Goal: Task Accomplishment & Management: Use online tool/utility

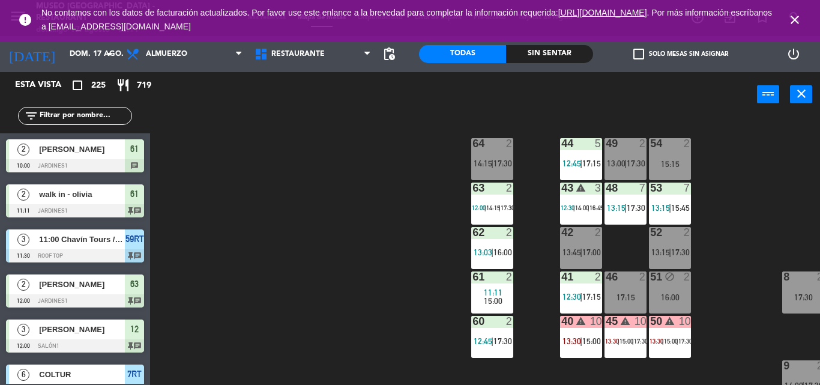
scroll to position [356, 0]
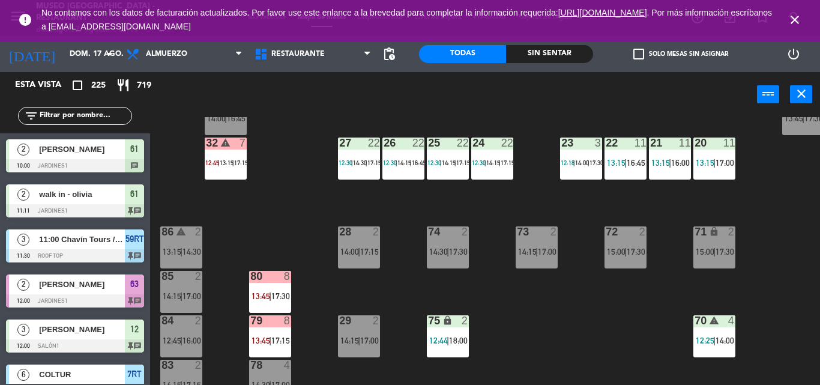
click at [259, 203] on div "44 5 12:45 | 17:15 49 2 13:00 | 17:30 54 2 15:15 64 2 14:15 | 17:30 48 7 13:15 …" at bounding box center [488, 251] width 661 height 268
click at [61, 118] on input "text" at bounding box center [84, 115] width 93 height 13
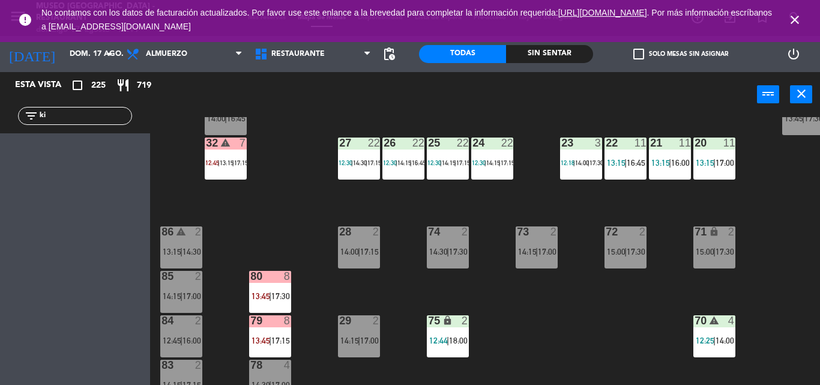
type input "k"
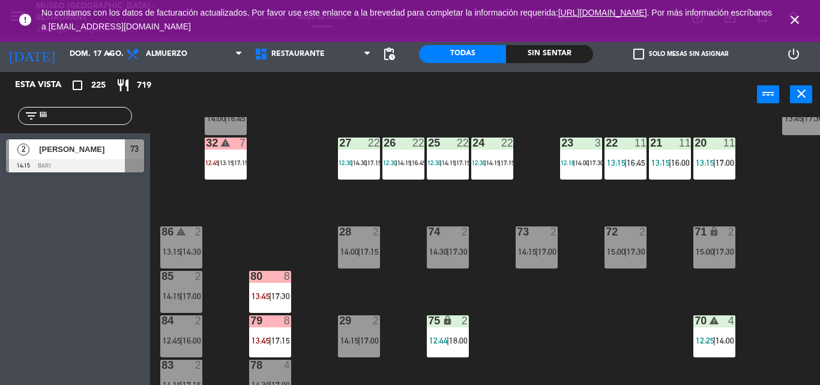
type input "lili"
click at [58, 289] on div "Esta vista crop_square 225 restaurant 719 filter_list lili 2 [PERSON_NAME] 14:1…" at bounding box center [75, 228] width 150 height 313
click at [178, 191] on div "44 5 12:45 | 17:15 49 2 13:00 | 17:30 54 2 15:15 64 2 14:15 | 17:30 48 7 13:15 …" at bounding box center [488, 251] width 661 height 268
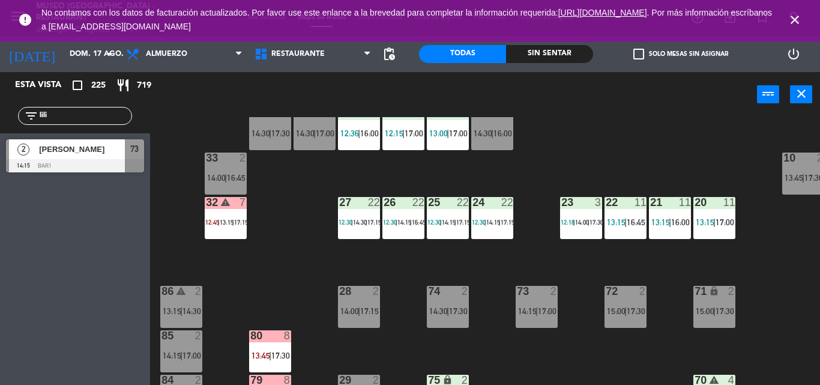
scroll to position [294, 0]
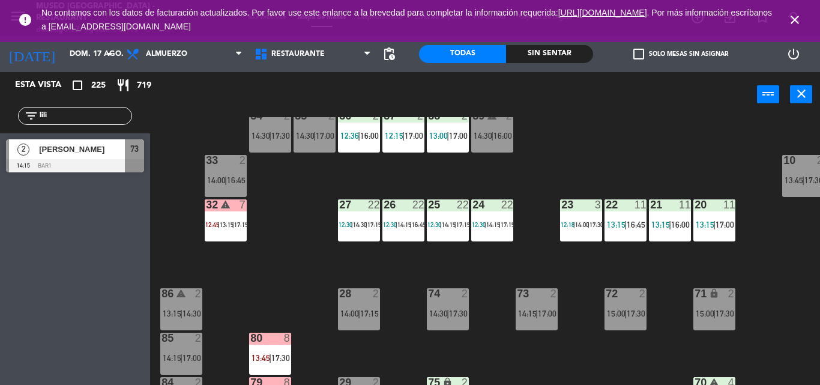
click at [67, 152] on span "[PERSON_NAME]" at bounding box center [82, 149] width 86 height 13
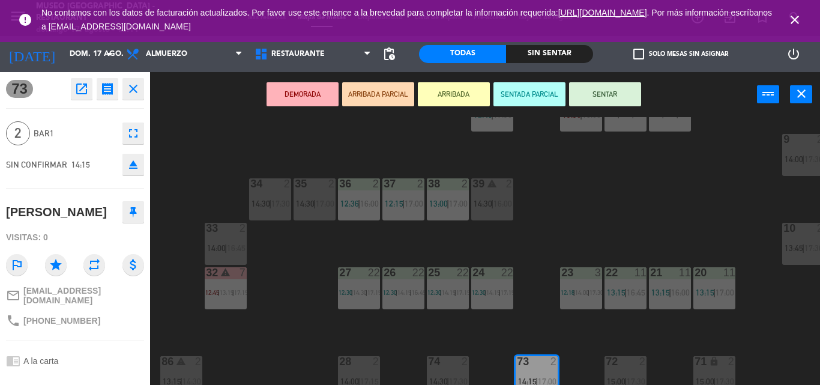
scroll to position [225, 0]
click at [300, 265] on div "44 5 12:45 | 17:15 49 2 13:00 | 17:30 54 2 15:15 64 2 14:15 | 17:30 48 7 13:15 …" at bounding box center [488, 251] width 661 height 268
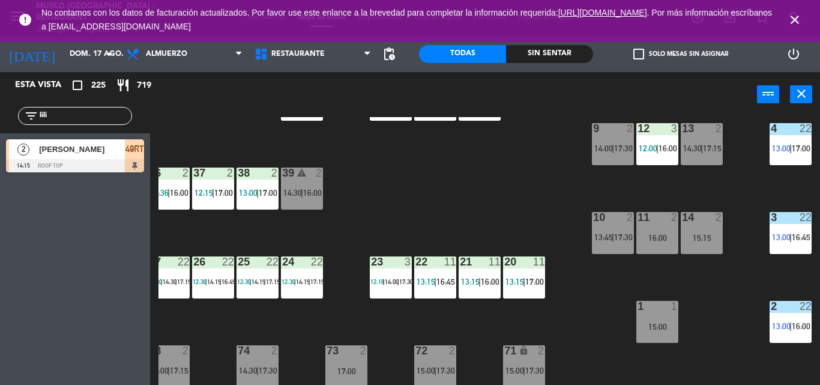
scroll to position [50, 190]
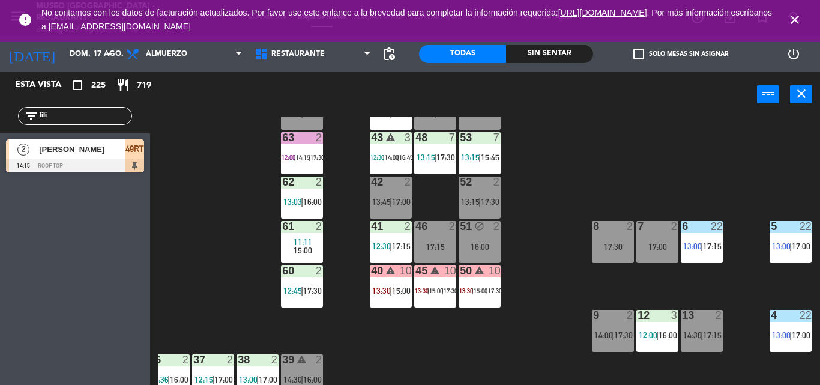
click at [478, 307] on div "50 warning 10 13:30 | 15:00 | 17:30" at bounding box center [479, 286] width 42 height 42
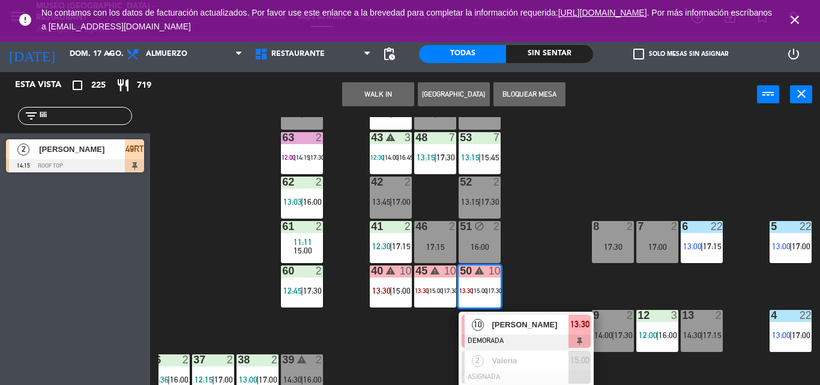
click at [478, 315] on div "10" at bounding box center [477, 324] width 26 height 20
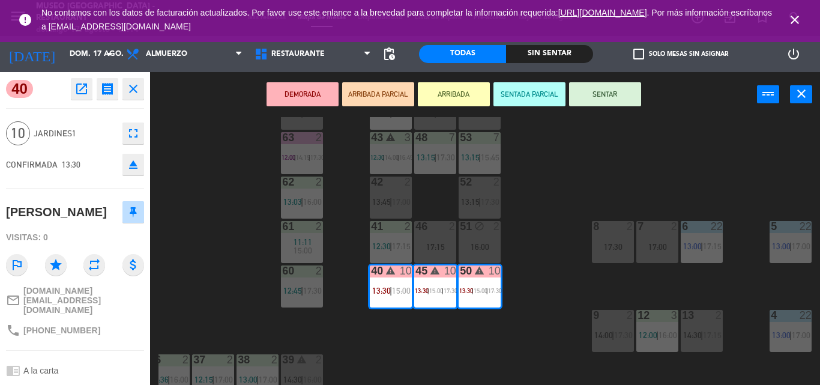
click at [478, 315] on div "44 5 12:45 | 17:15 49 2 13:00 | 17:30 54 2 15:15 64 2 14:15 | 17:30 48 7 13:15 …" at bounding box center [488, 251] width 661 height 268
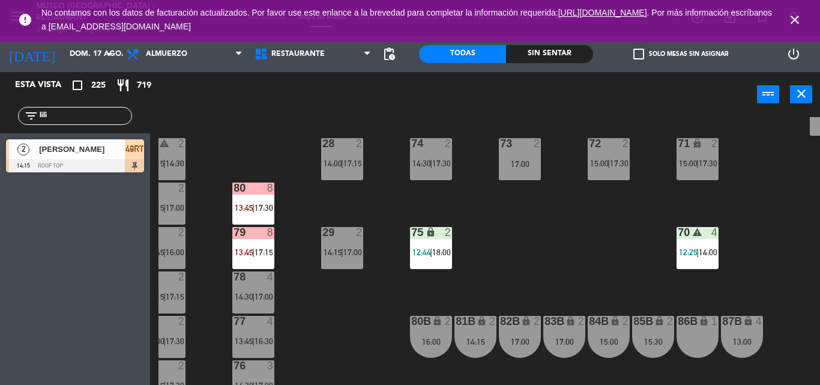
scroll to position [444, 17]
click at [359, 342] on div "44 5 12:45 | 17:15 49 2 13:00 | 17:30 54 2 15:15 64 2 14:15 | 17:30 48 7 13:15 …" at bounding box center [488, 251] width 661 height 268
click at [446, 259] on div "75 lock 2 12:44 | 18:00" at bounding box center [430, 248] width 42 height 42
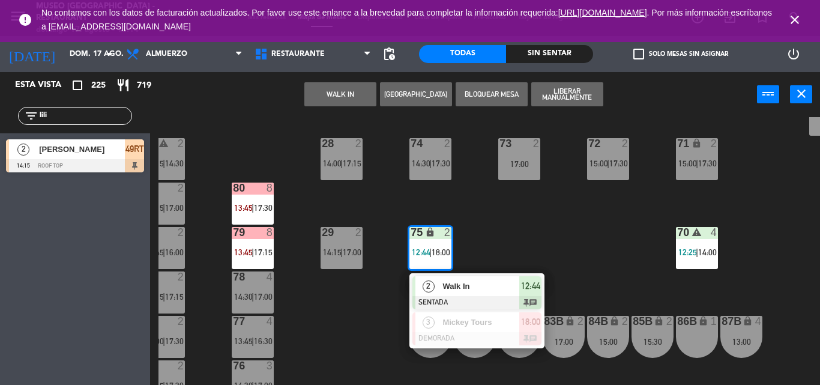
click at [453, 283] on span "Walk In" at bounding box center [480, 286] width 77 height 13
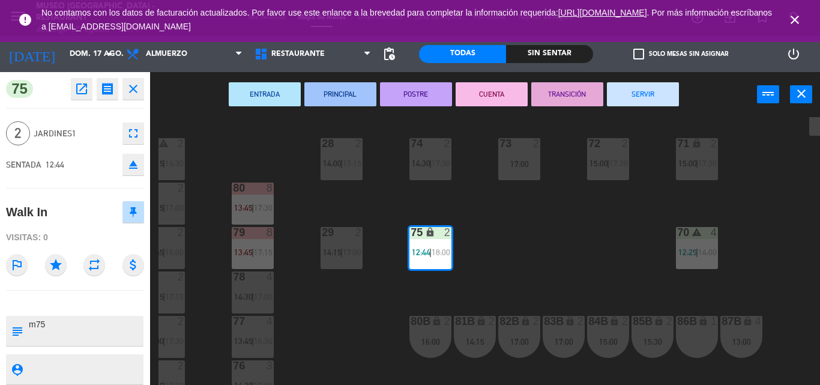
click at [453, 283] on div "44 5 12:45 | 17:15 49 2 13:00 | 17:30 54 2 15:15 64 2 14:15 | 17:30 48 7 13:15 …" at bounding box center [488, 251] width 661 height 268
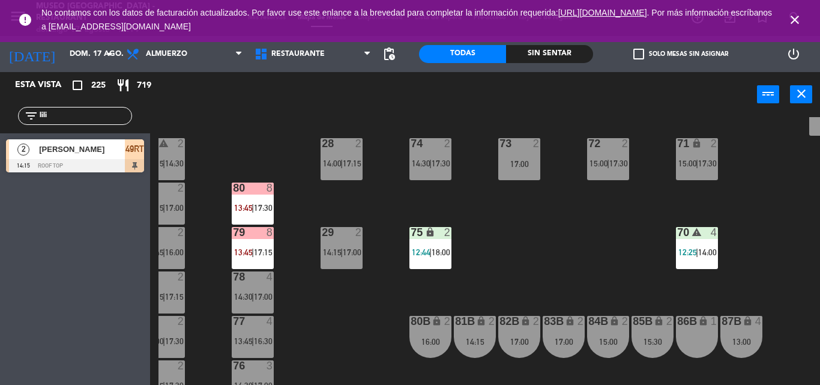
click at [574, 245] on div "44 5 12:45 | 17:15 49 2 13:00 | 17:30 54 2 15:15 64 2 14:15 | 17:30 48 7 13:15 …" at bounding box center [488, 251] width 661 height 268
click at [356, 103] on div "power_input close" at bounding box center [453, 95] width 607 height 46
click at [358, 193] on div "44 5 12:45 | 17:15 49 2 13:00 | 17:30 54 2 15:15 64 2 14:15 | 17:30 48 7 13:15 …" at bounding box center [488, 251] width 661 height 268
drag, startPoint x: 88, startPoint y: 116, endPoint x: 14, endPoint y: 161, distance: 86.3
click at [0, 113] on div "filter_list lili" at bounding box center [75, 115] width 150 height 35
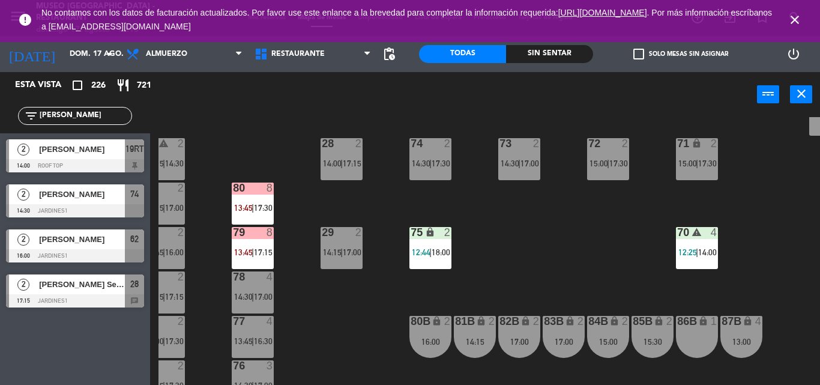
click at [253, 167] on div "44 5 12:45 | 17:15 49 2 13:00 | 17:30 54 2 15:15 64 2 14:15 | 17:30 48 7 13:15 …" at bounding box center [488, 251] width 661 height 268
drag, startPoint x: 0, startPoint y: 75, endPoint x: 0, endPoint y: 62, distance: 12.6
click at [0, 62] on ng-component "menu [GEOGRAPHIC_DATA] - Restaurant [PERSON_NAME] 17. [PERSON_NAME] - 13:16 Mis…" at bounding box center [410, 192] width 820 height 385
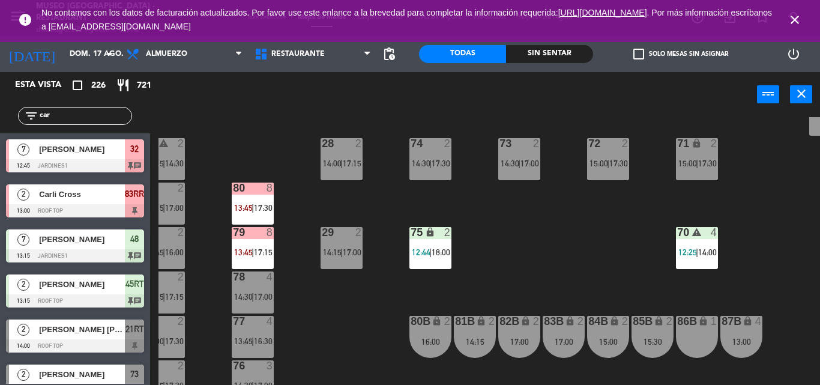
click at [255, 99] on div "power_input close" at bounding box center [453, 95] width 607 height 46
click at [82, 120] on input "car" at bounding box center [84, 115] width 93 height 13
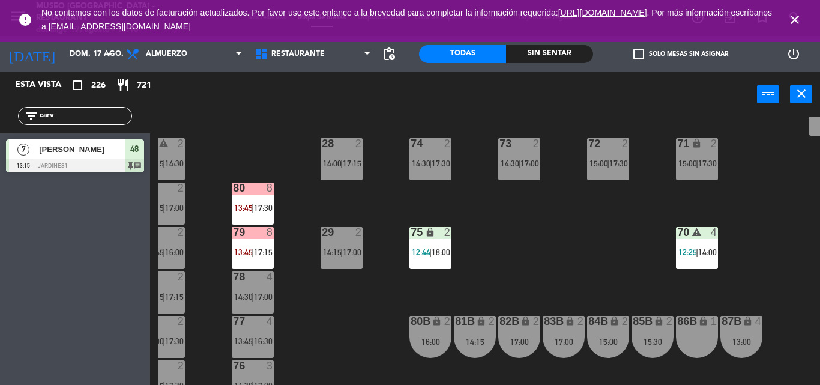
type input "carv"
click at [83, 196] on div "Esta vista crop_square 226 restaurant 721 filter_list carv 7 [PERSON_NAME] 13:1…" at bounding box center [75, 228] width 150 height 313
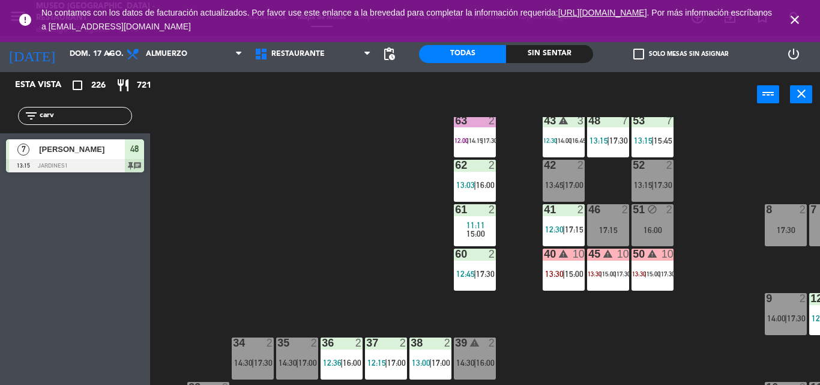
scroll to position [64, 17]
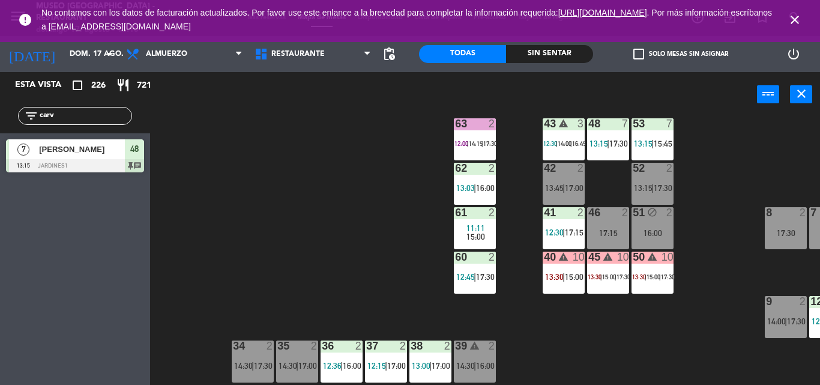
click at [110, 168] on div at bounding box center [75, 165] width 138 height 13
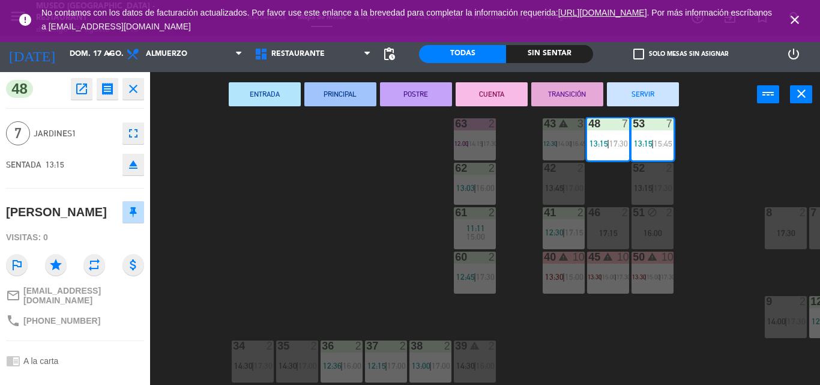
click at [304, 203] on div "44 5 12:45 | 17:15 49 2 13:00 | 17:30 54 2 15:15 64 2 14:15 | 17:30 48 7 13:15 …" at bounding box center [488, 251] width 661 height 268
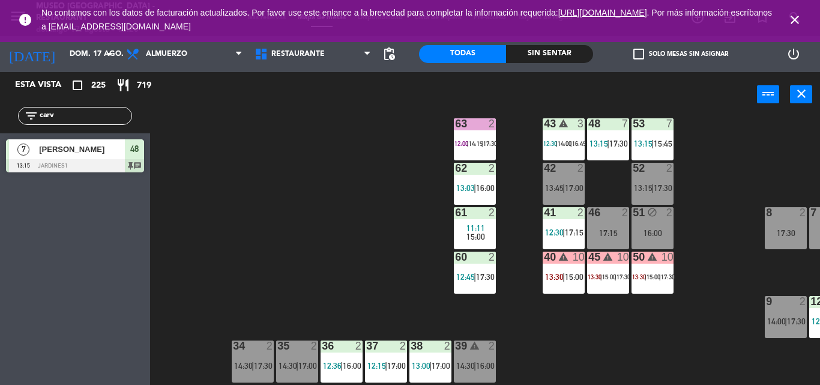
click at [310, 232] on div "44 5 12:45 | 17:15 49 2 13:00 | 17:30 54 2 15:15 64 2 14:15 | 17:30 48 7 13:15 …" at bounding box center [488, 251] width 661 height 268
drag, startPoint x: 73, startPoint y: 112, endPoint x: 26, endPoint y: 151, distance: 61.0
click at [26, 151] on div "Esta vista crop_square 225 restaurant 719 filter_list carv 7 [PERSON_NAME] 13:1…" at bounding box center [75, 125] width 150 height 106
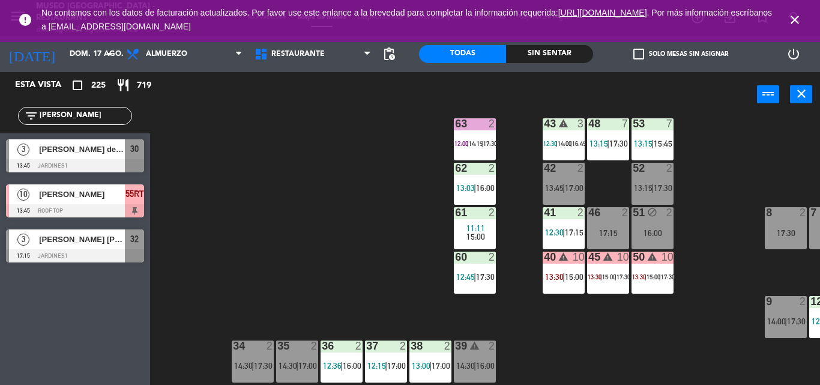
click at [366, 200] on div "44 5 12:45 | 17:15 49 2 13:00 | 17:30 54 2 15:15 64 2 14:15 | 17:30 48 7 13:15 …" at bounding box center [488, 251] width 661 height 268
drag, startPoint x: 100, startPoint y: 112, endPoint x: 7, endPoint y: 128, distance: 94.9
click at [7, 128] on div "filter_list [PERSON_NAME]" at bounding box center [75, 115] width 150 height 35
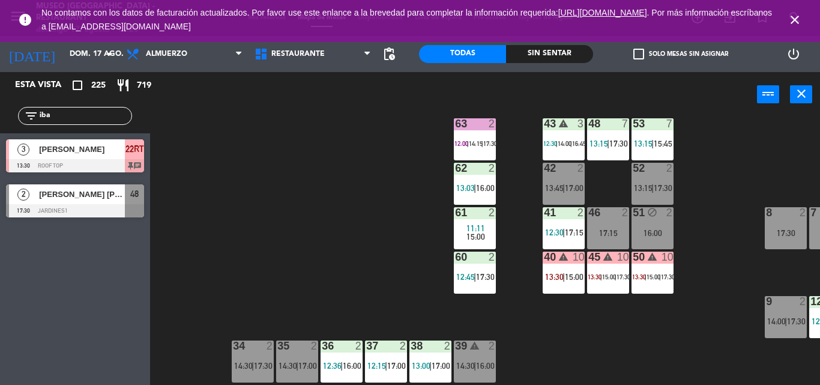
type input "iba"
click at [252, 192] on div "44 5 12:45 | 17:15 49 2 13:00 | 17:30 54 2 15:15 64 2 14:15 | 17:30 48 7 13:15 …" at bounding box center [488, 251] width 661 height 268
click at [204, 172] on div "44 5 12:45 | 17:15 49 2 13:00 | 17:30 54 2 15:15 64 2 14:15 | 17:30 48 7 13:15 …" at bounding box center [488, 251] width 661 height 268
click at [199, 184] on div "44 5 12:45 | 17:15 49 2 13:00 | 17:30 54 2 15:15 64 2 14:15 | 17:30 48 7 13:15 …" at bounding box center [488, 251] width 661 height 268
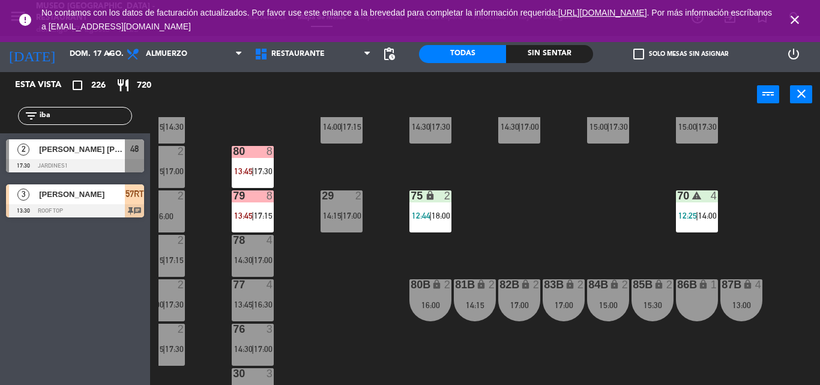
scroll to position [457, 0]
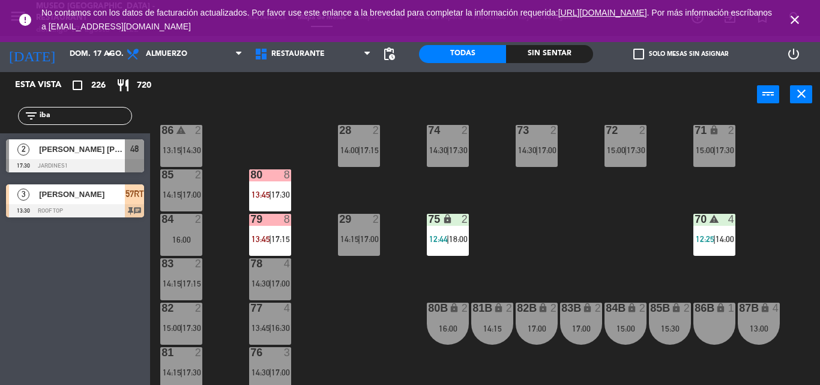
click at [178, 145] on div "86 warning 2 13:15 | 14:30" at bounding box center [181, 146] width 42 height 42
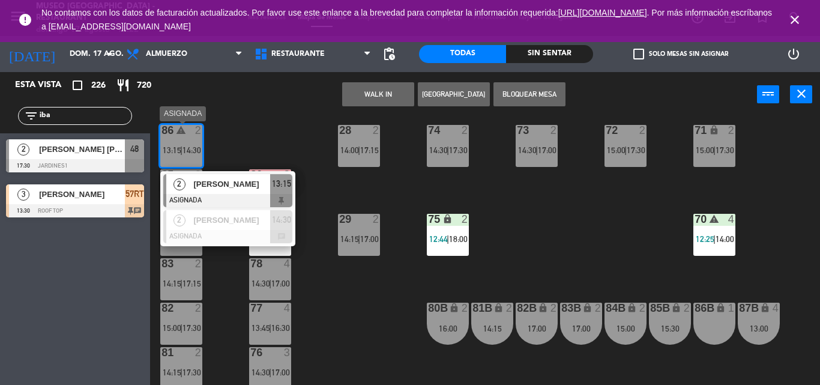
click at [192, 179] on div "[PERSON_NAME]" at bounding box center [231, 184] width 78 height 20
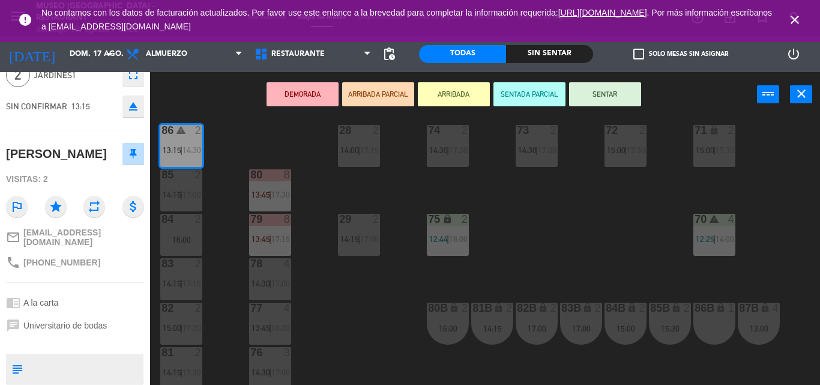
scroll to position [59, 0]
click at [382, 85] on button "ARRIBADA PARCIAL" at bounding box center [378, 94] width 72 height 24
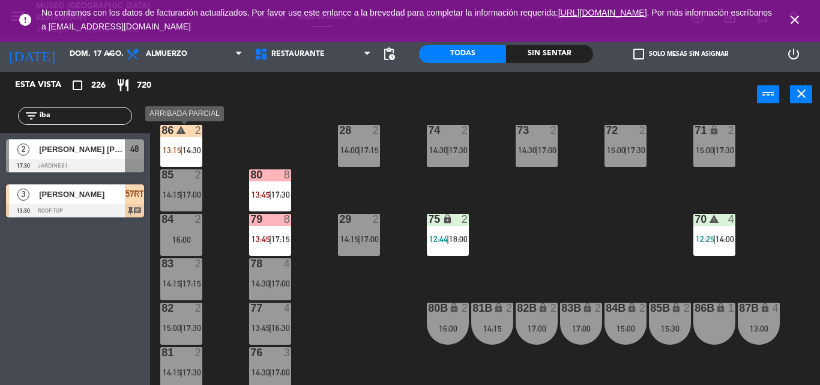
click at [185, 158] on div "86 warning 2 13:15 | 14:30" at bounding box center [181, 146] width 42 height 42
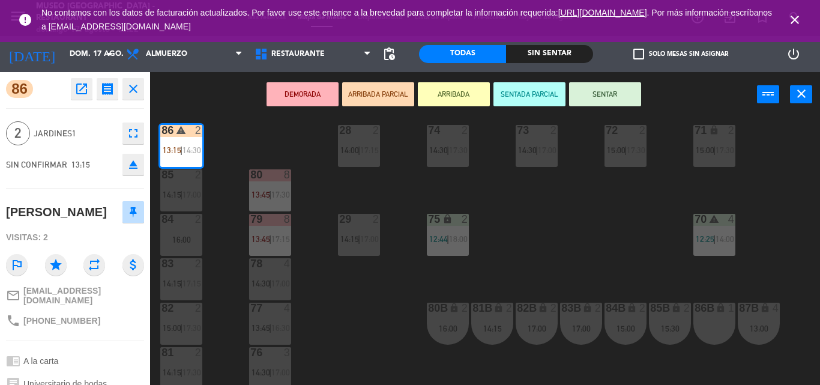
click at [235, 196] on div "44 5 12:45 | 17:15 49 2 13:00 | 17:30 54 2 15:15 64 2 14:15 | 17:30 48 7 13:15 …" at bounding box center [488, 251] width 661 height 268
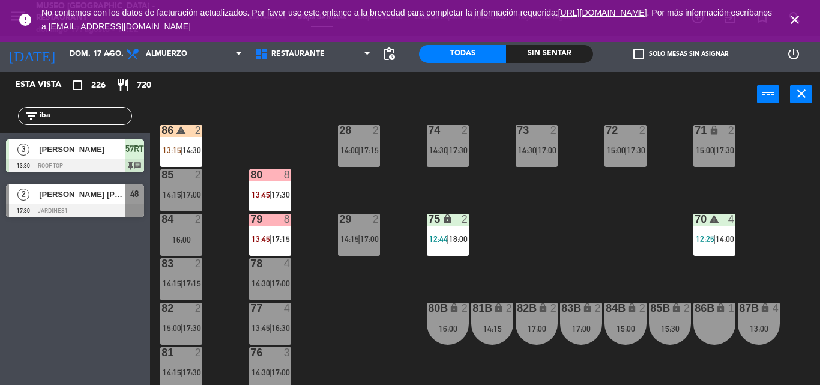
click at [366, 211] on div "44 5 12:45 | 17:15 49 2 13:00 | 17:30 54 2 15:15 64 2 14:15 | 17:30 48 7 13:15 …" at bounding box center [488, 251] width 661 height 268
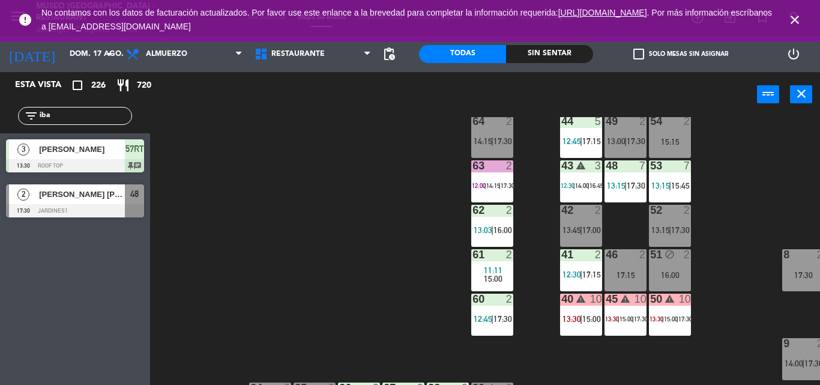
scroll to position [0, 0]
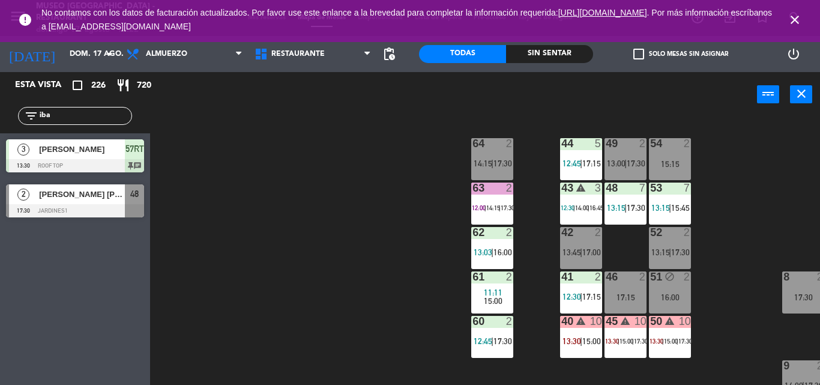
click at [667, 164] on div "15:15" at bounding box center [670, 164] width 42 height 8
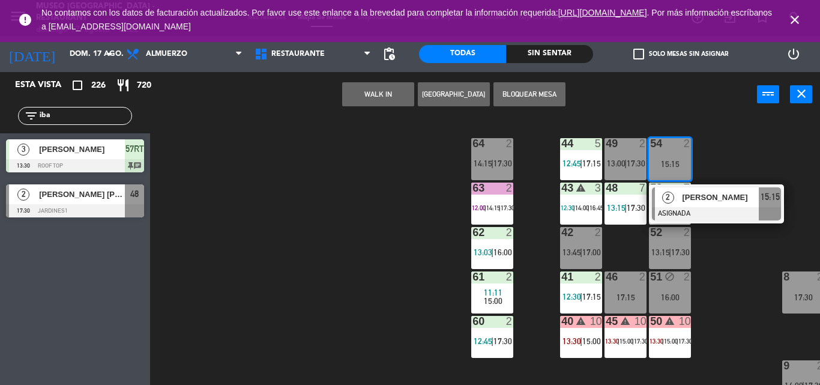
click at [703, 191] on span "[PERSON_NAME]" at bounding box center [720, 197] width 77 height 13
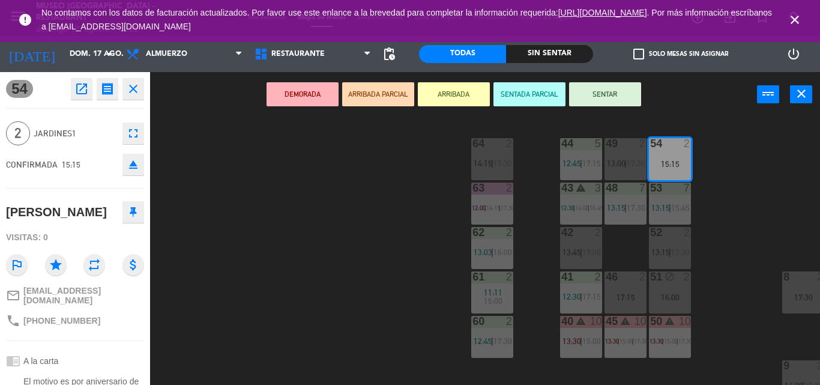
click at [747, 184] on div "44 5 12:45 | 17:15 49 2 13:00 | 17:30 54 2 15:15 64 2 14:15 | 17:30 48 7 13:15 …" at bounding box center [488, 251] width 661 height 268
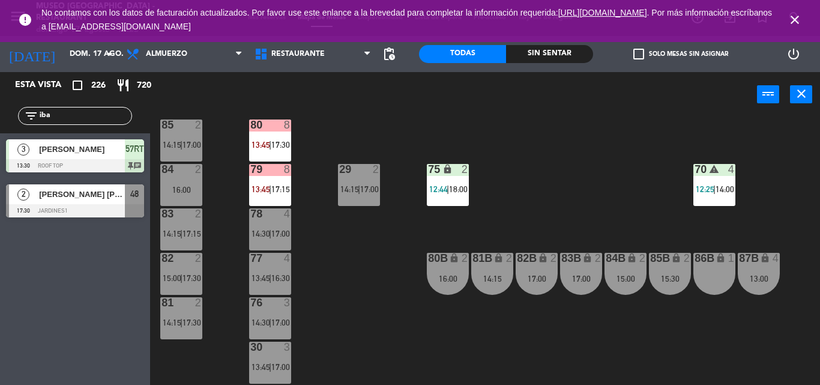
scroll to position [507, 1]
drag, startPoint x: 109, startPoint y: 112, endPoint x: 0, endPoint y: 99, distance: 109.9
click at [0, 99] on div "filter_list iba" at bounding box center [75, 115] width 150 height 35
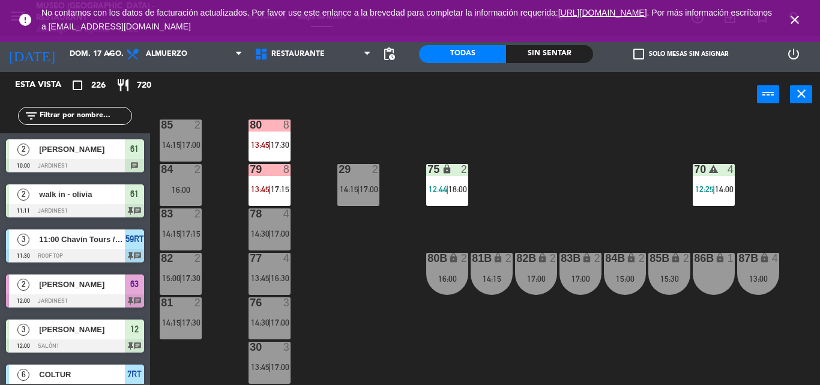
click at [531, 53] on div "Sin sentar" at bounding box center [549, 54] width 87 height 18
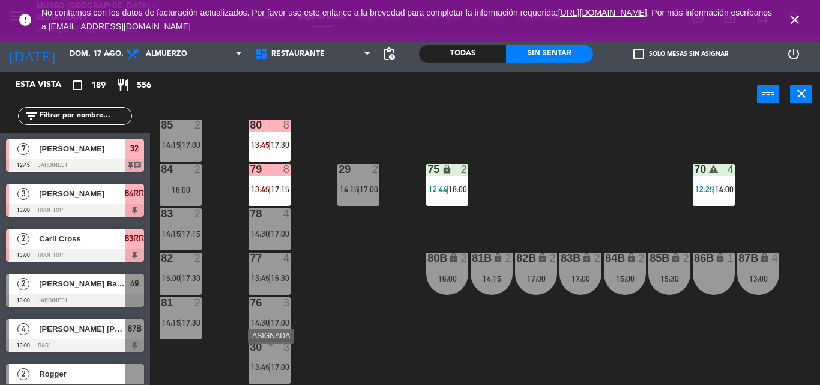
scroll to position [329, 1]
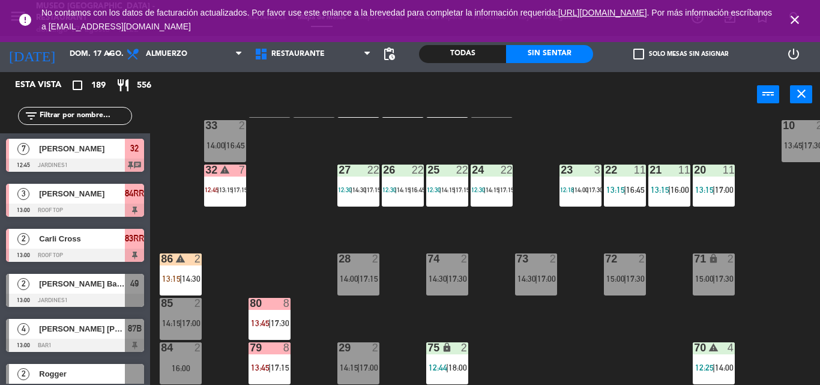
click at [277, 230] on div "44 5 12:45 | 17:15 49 2 13:00 | 17:30 54 2 15:15 64 2 14:15 | 17:30 48 7 13:15 …" at bounding box center [488, 251] width 661 height 268
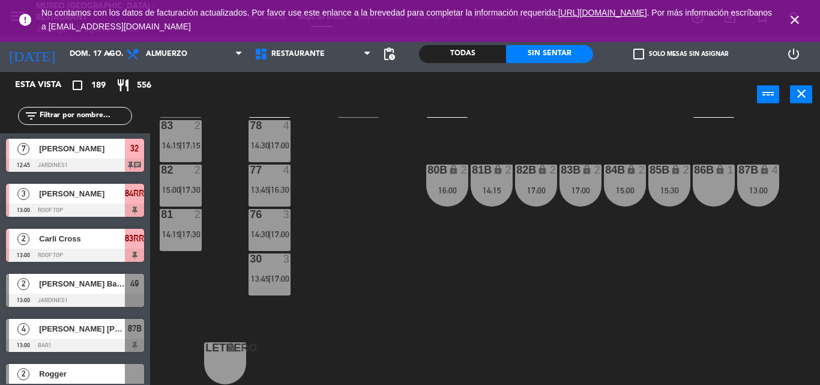
click at [452, 196] on div "80B lock 2 16:00" at bounding box center [447, 185] width 42 height 42
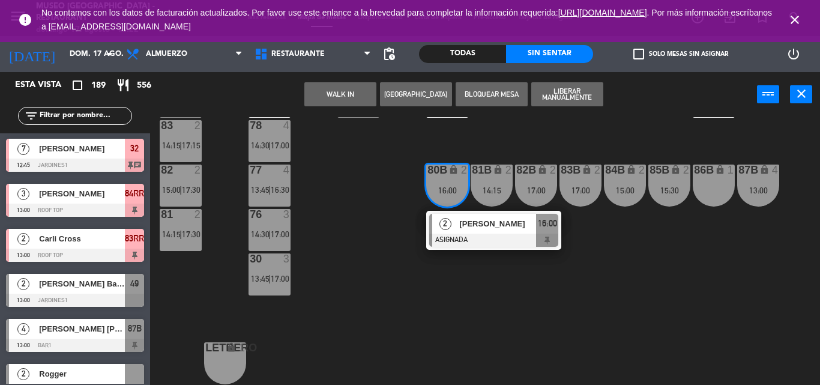
click at [460, 219] on span "[PERSON_NAME]" at bounding box center [497, 223] width 77 height 13
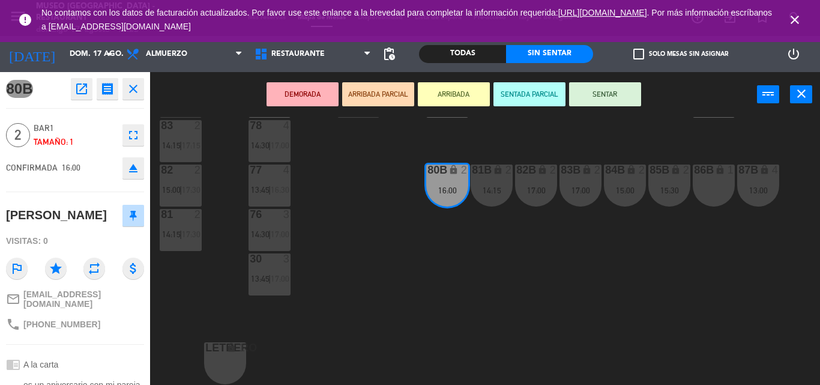
click at [658, 232] on div "44 5 12:45 | 17:15 49 2 13:00 | 17:30 54 2 15:15 64 2 14:15 | 17:30 48 7 13:15 …" at bounding box center [488, 251] width 661 height 268
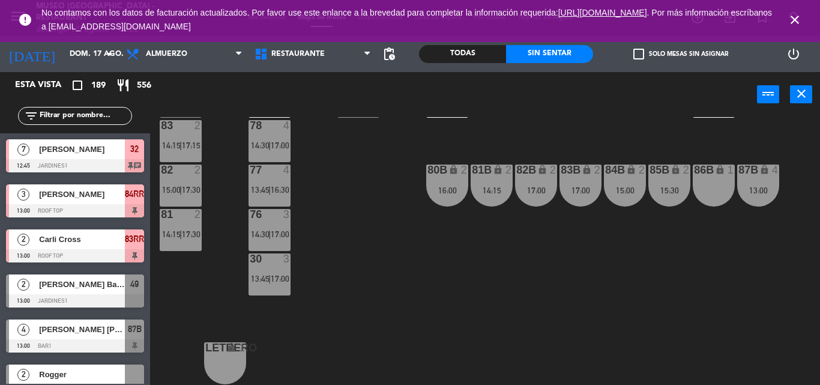
scroll to position [0, 0]
click at [102, 116] on input "text" at bounding box center [84, 115] width 93 height 13
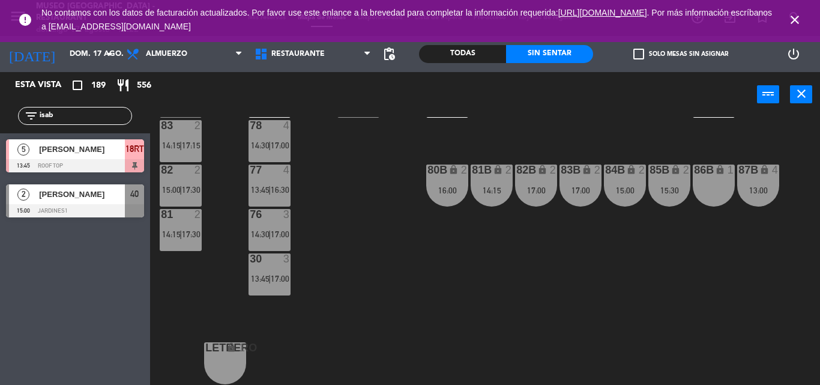
type input "isab"
click at [364, 92] on div "power_input close" at bounding box center [453, 95] width 607 height 46
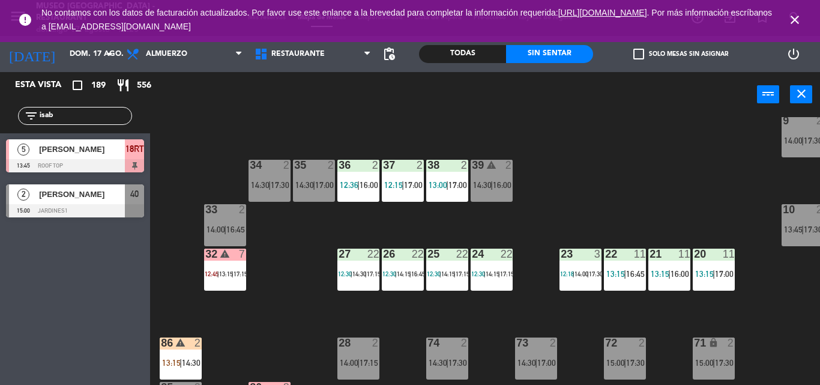
scroll to position [0, 1]
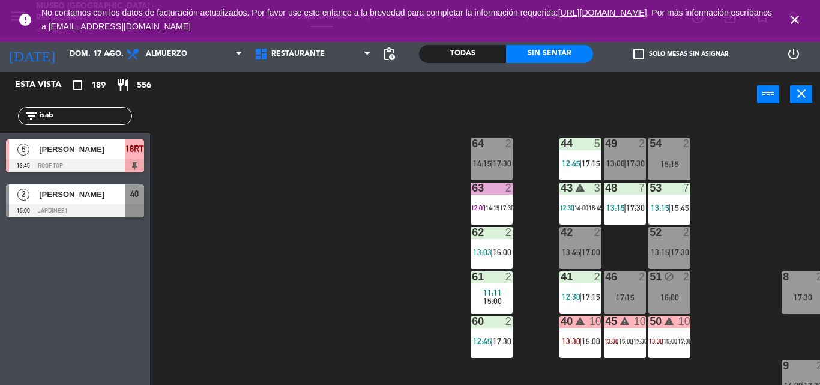
click at [675, 165] on div "15:15" at bounding box center [669, 164] width 42 height 8
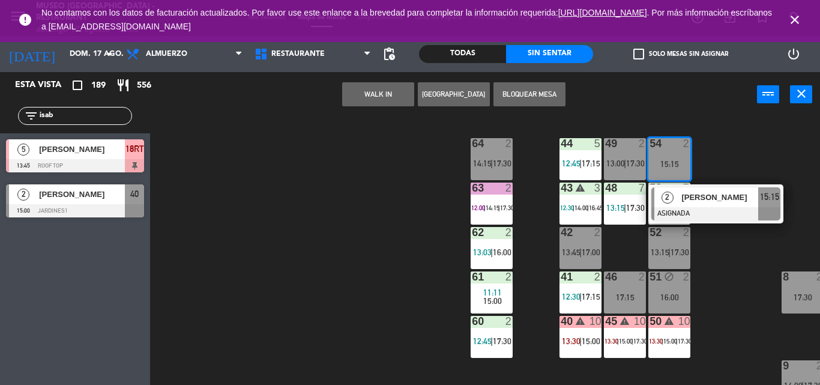
click at [694, 203] on span "[PERSON_NAME]" at bounding box center [719, 197] width 77 height 13
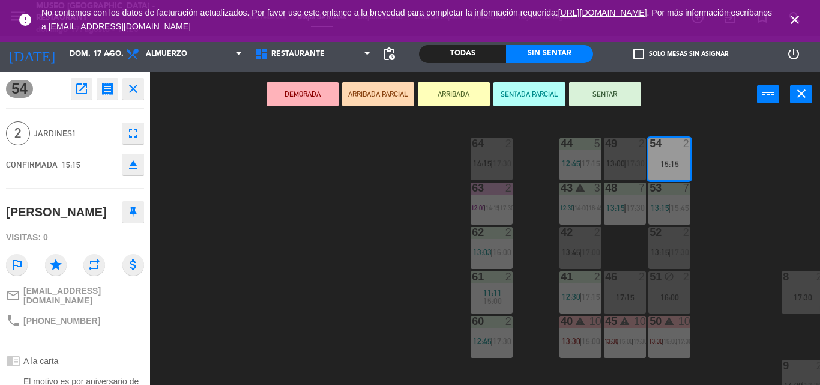
click at [136, 167] on icon "eject" at bounding box center [133, 164] width 14 height 14
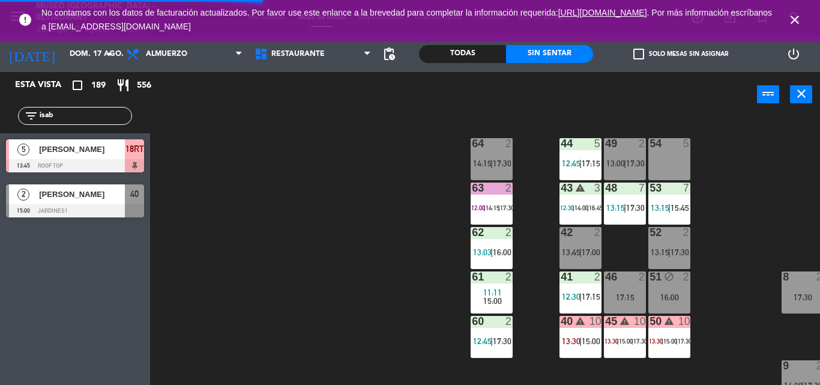
drag, startPoint x: 74, startPoint y: 116, endPoint x: 1, endPoint y: 122, distance: 74.1
click at [0, 115] on div "filter_list isab" at bounding box center [75, 115] width 150 height 35
click at [337, 165] on div "44 5 12:45 | 17:15 49 2 13:00 | 17:30 54 5 64 2 14:15 | 17:30 48 7 13:15 | 17:3…" at bounding box center [488, 251] width 661 height 268
click at [679, 146] on div "5" at bounding box center [689, 143] width 20 height 11
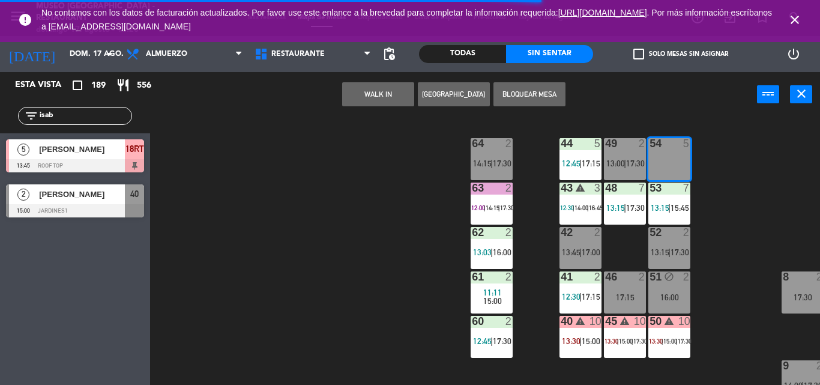
click at [376, 96] on button "WALK IN" at bounding box center [378, 94] width 72 height 24
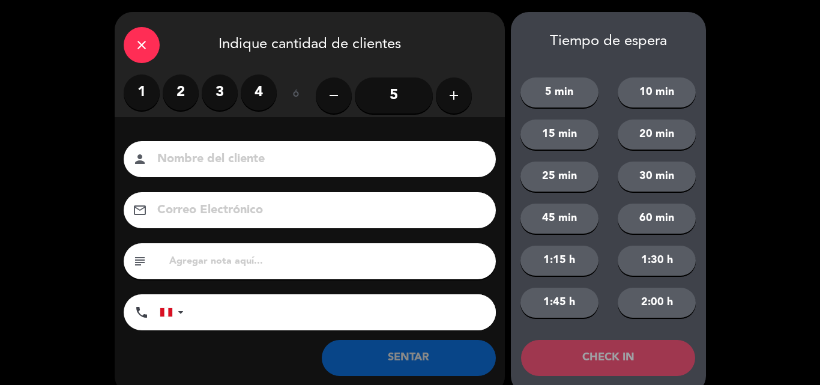
click at [406, 96] on input "5" at bounding box center [394, 95] width 78 height 36
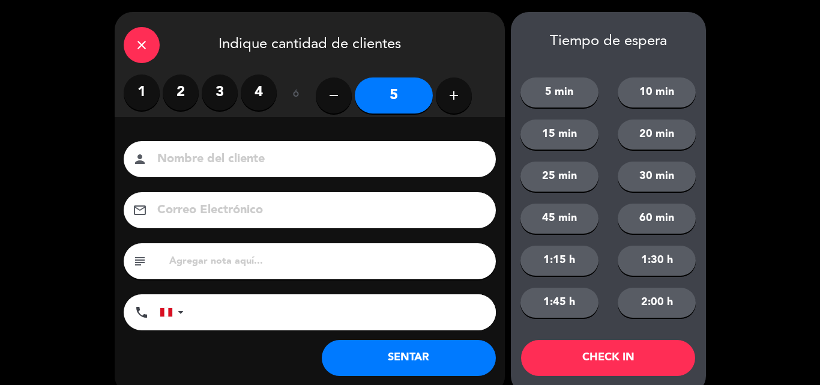
click at [342, 158] on input at bounding box center [318, 159] width 324 height 21
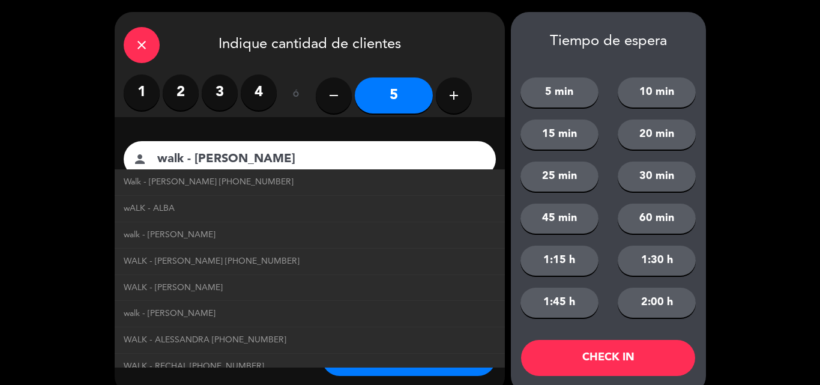
type input "walk - [PERSON_NAME]"
click at [85, 187] on div "close Indique cantidad de clientes 1 2 3 4 ó remove 5 add Nombre del cliente pe…" at bounding box center [410, 203] width 820 height 406
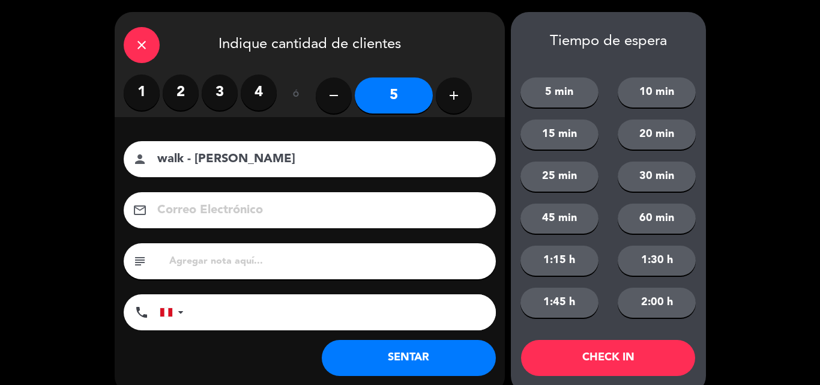
click at [203, 307] on input "tel" at bounding box center [346, 312] width 300 height 36
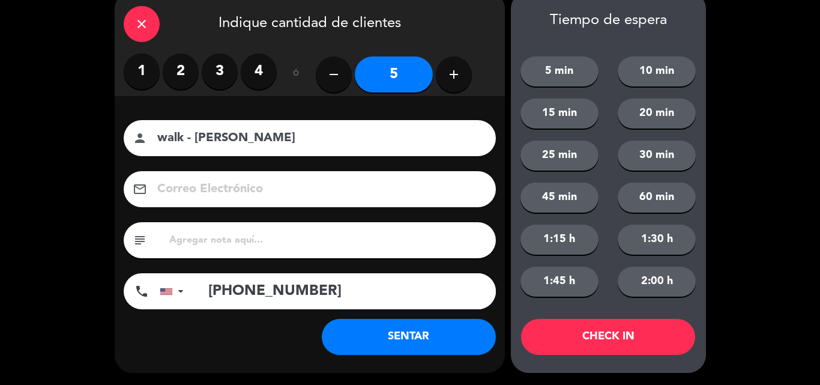
type input "[PHONE_NUMBER]"
click at [404, 341] on button "SENTAR" at bounding box center [409, 337] width 174 height 36
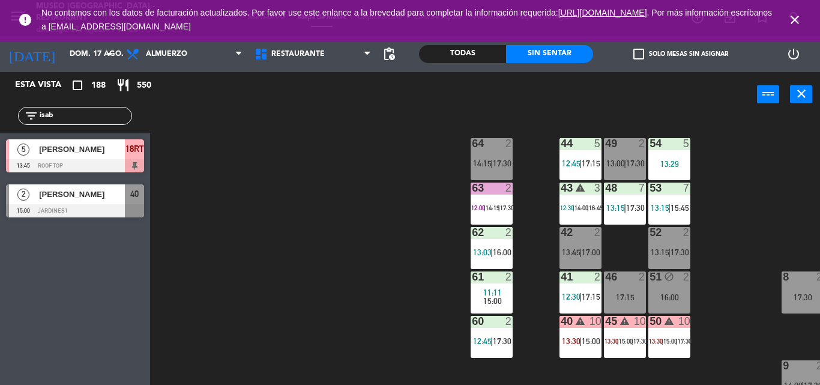
click at [284, 188] on div "44 5 12:45 | 17:15 49 2 13:00 | 17:30 54 5 13:29 64 2 14:15 | 17:30 48 7 13:15 …" at bounding box center [488, 251] width 661 height 268
drag, startPoint x: 90, startPoint y: 115, endPoint x: 0, endPoint y: 88, distance: 94.2
click at [0, 88] on div "Esta vista crop_square 188 restaurant 550 filter_list isab 5 [PERSON_NAME] 13:4…" at bounding box center [75, 147] width 150 height 151
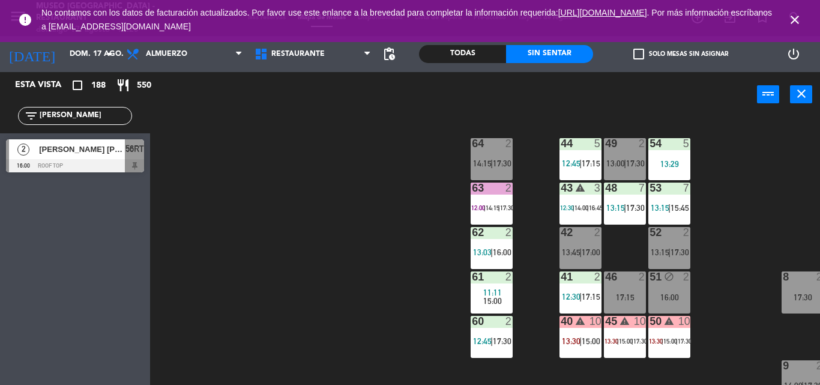
drag, startPoint x: 107, startPoint y: 119, endPoint x: 0, endPoint y: 106, distance: 107.6
click at [0, 106] on div "filter_list lope" at bounding box center [75, 115] width 150 height 35
type input "[PERSON_NAME]"
click at [441, 52] on div "Todas" at bounding box center [462, 54] width 87 height 18
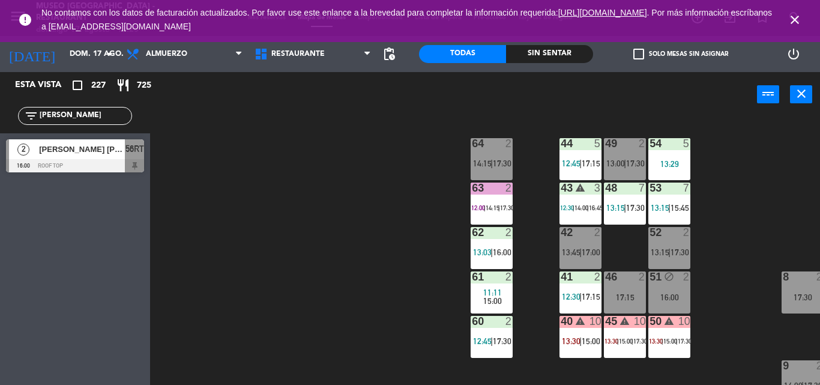
drag, startPoint x: 83, startPoint y: 113, endPoint x: 0, endPoint y: 98, distance: 84.8
click at [0, 98] on div "filter_list lope" at bounding box center [75, 115] width 150 height 35
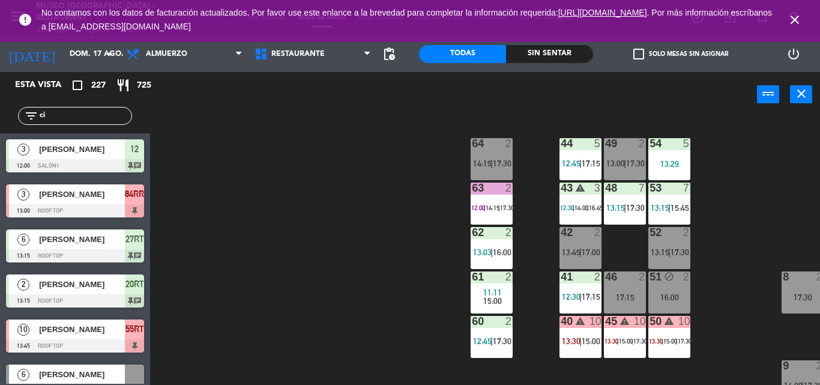
type input "ci"
click at [442, 163] on div "44 5 12:45 | 17:15 49 2 13:00 | 17:30 54 5 13:29 64 2 14:15 | 17:30 48 7 13:15 …" at bounding box center [488, 251] width 661 height 268
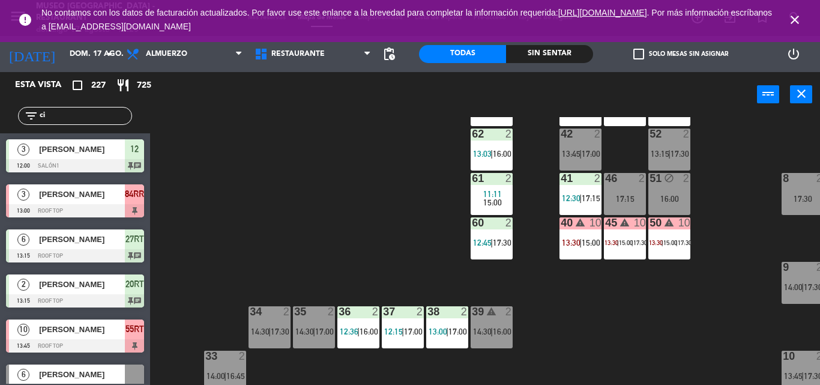
scroll to position [99, 1]
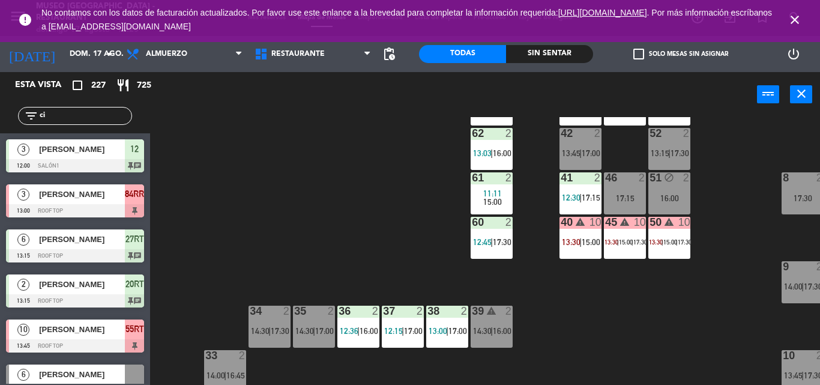
click at [592, 235] on div "40 warning 10 13:30 | 15:00" at bounding box center [580, 238] width 42 height 42
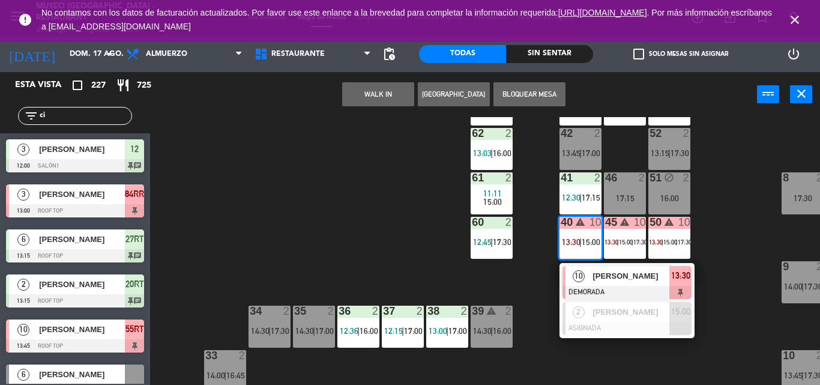
click at [624, 285] on div "[PERSON_NAME]" at bounding box center [630, 276] width 78 height 20
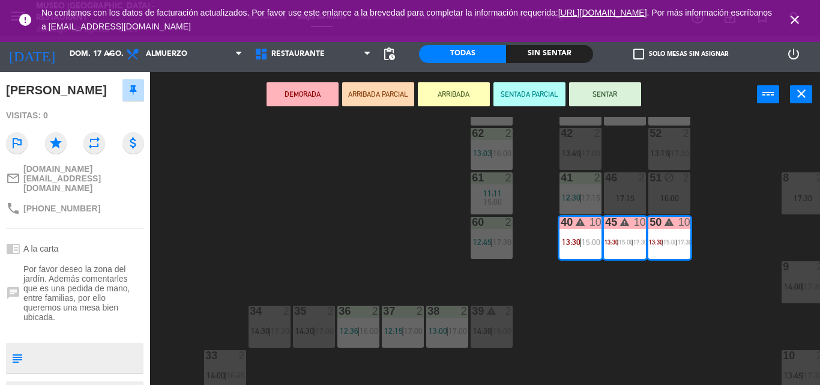
scroll to position [124, 0]
click at [77, 343] on textarea at bounding box center [85, 355] width 115 height 25
click at [322, 213] on div "44 5 12:45 | 17:15 49 2 13:00 | 17:30 54 5 13:29 64 2 14:15 | 17:30 48 7 13:15 …" at bounding box center [488, 251] width 661 height 268
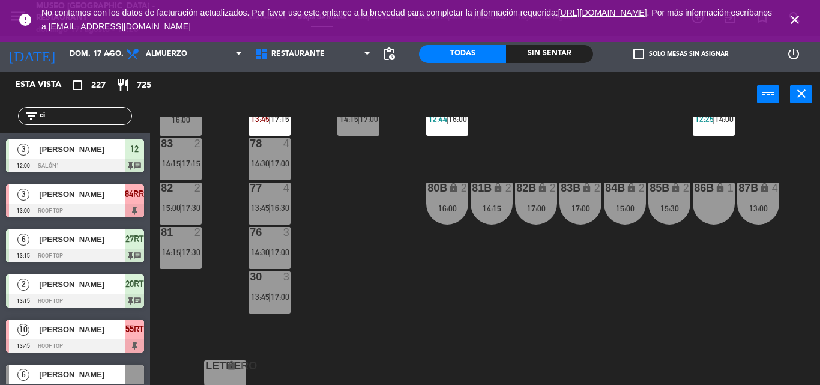
scroll to position [578, 1]
click at [268, 263] on div "76 3 14:30 | 17:00" at bounding box center [269, 247] width 42 height 42
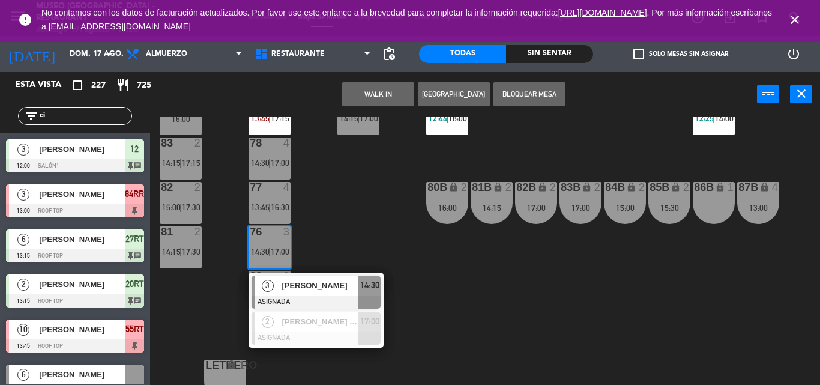
click at [375, 98] on button "WALK IN" at bounding box center [378, 94] width 72 height 24
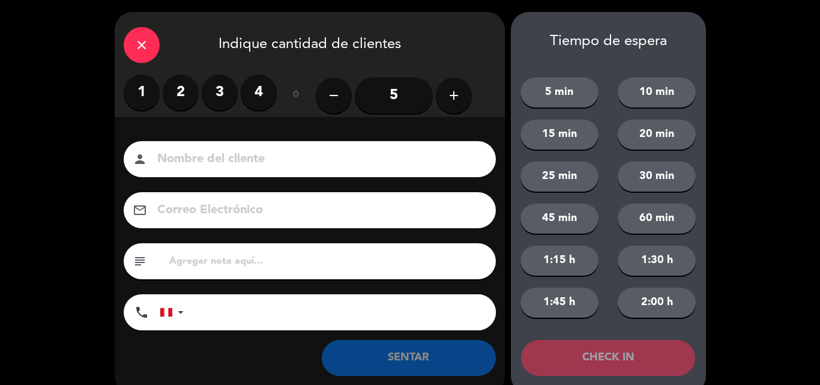
click at [218, 99] on label "3" at bounding box center [220, 92] width 36 height 36
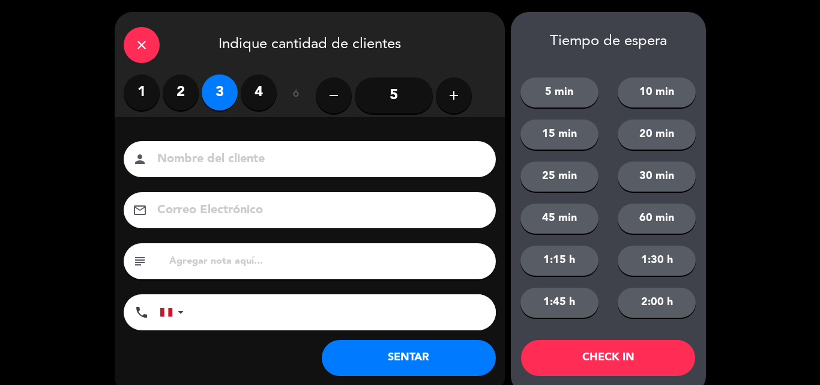
click at [211, 167] on input at bounding box center [318, 159] width 324 height 21
type input "walk in - esmeralda"
click at [256, 317] on input "tel" at bounding box center [346, 312] width 300 height 36
type input "999989061"
click at [373, 353] on button "SENTAR" at bounding box center [409, 358] width 174 height 36
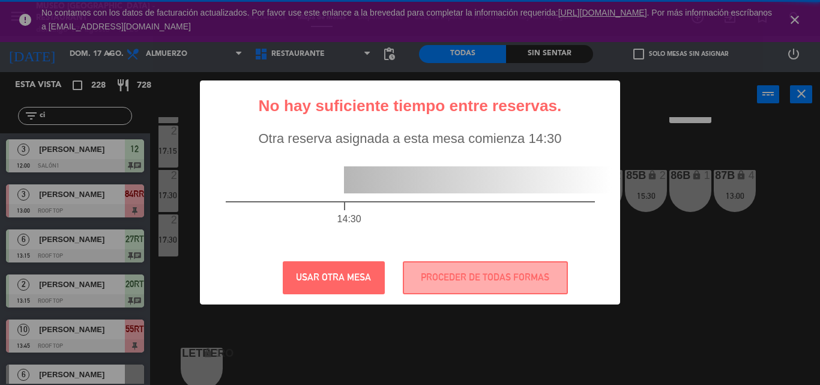
scroll to position [590, 25]
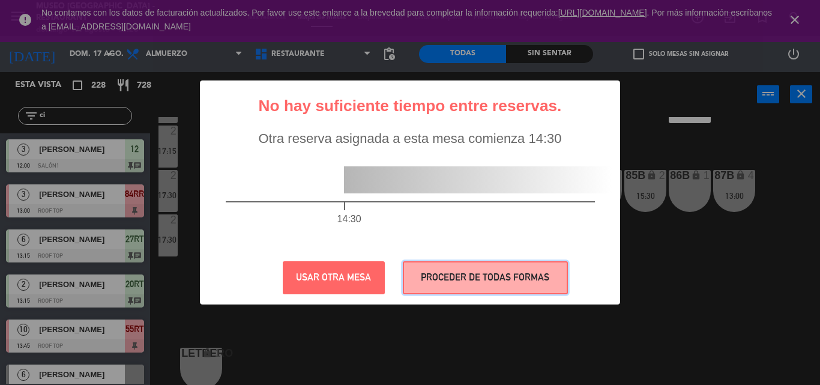
click at [455, 280] on button "PROCEDER DE TODAS FORMAS" at bounding box center [485, 277] width 165 height 33
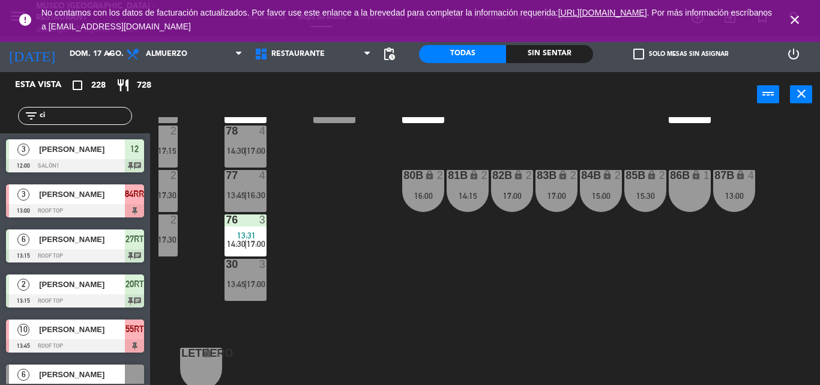
click at [269, 239] on div "44 5 12:45 | 17:15 49 2 13:00 | 17:30 54 5 13:29 64 2 14:15 | 17:30 48 7 13:15 …" at bounding box center [488, 251] width 661 height 268
click at [245, 234] on span "13:31" at bounding box center [246, 235] width 19 height 10
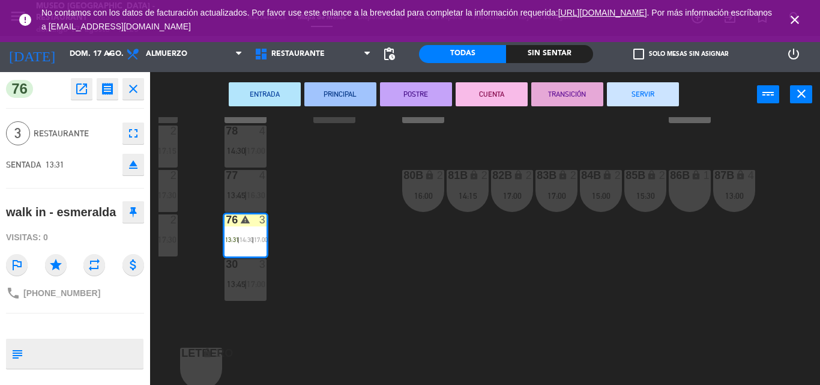
click at [341, 276] on div "44 5 12:45 | 17:15 49 2 13:00 | 17:30 54 5 13:29 64 2 14:15 | 17:30 48 7 13:15 …" at bounding box center [488, 251] width 661 height 268
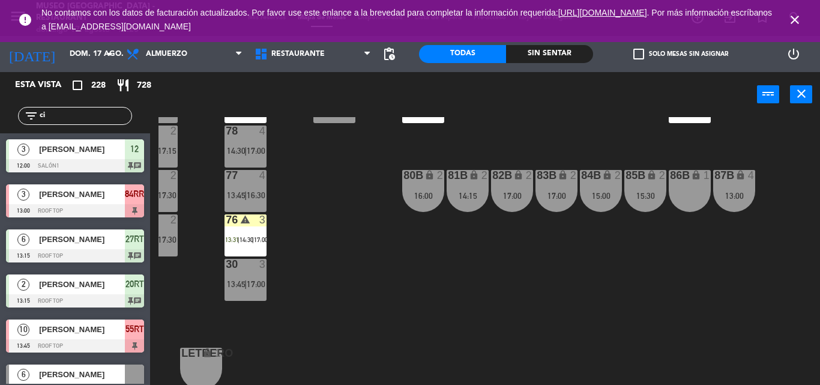
click at [247, 234] on div "76 warning 3 13:31 | 14:30 | 17:00" at bounding box center [245, 235] width 42 height 42
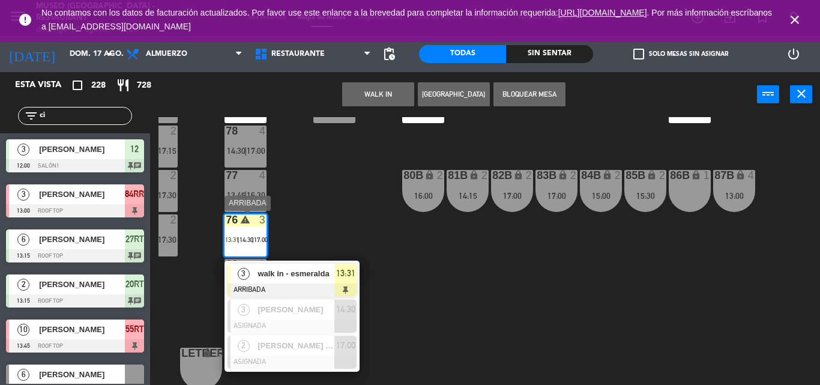
click at [331, 263] on div "walk in - esmeralda" at bounding box center [295, 273] width 78 height 20
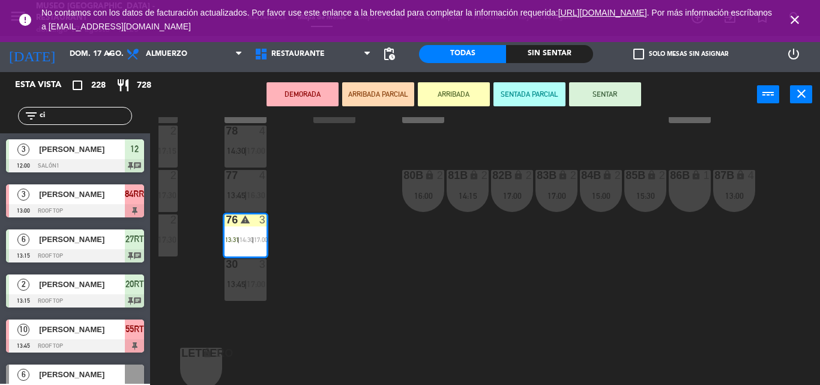
click at [331, 263] on div "44 5 12:45 | 17:15 49 2 13:00 | 17:30 54 5 13:29 64 2 14:15 | 17:30 48 7 13:15 …" at bounding box center [488, 251] width 661 height 268
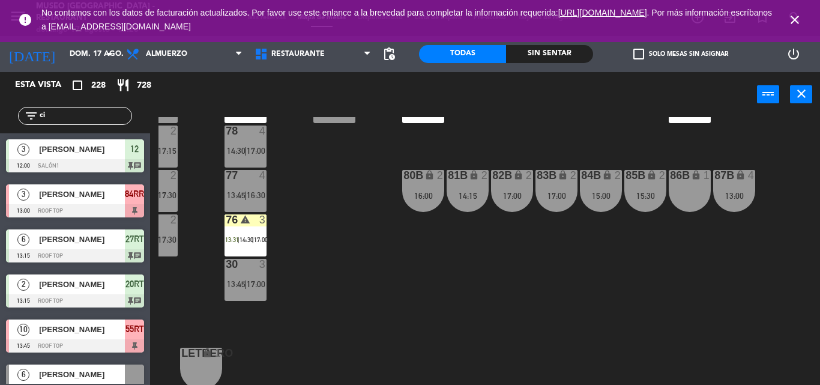
drag, startPoint x: 98, startPoint y: 113, endPoint x: 0, endPoint y: 125, distance: 99.1
click at [0, 125] on div "filter_list ci" at bounding box center [75, 115] width 150 height 35
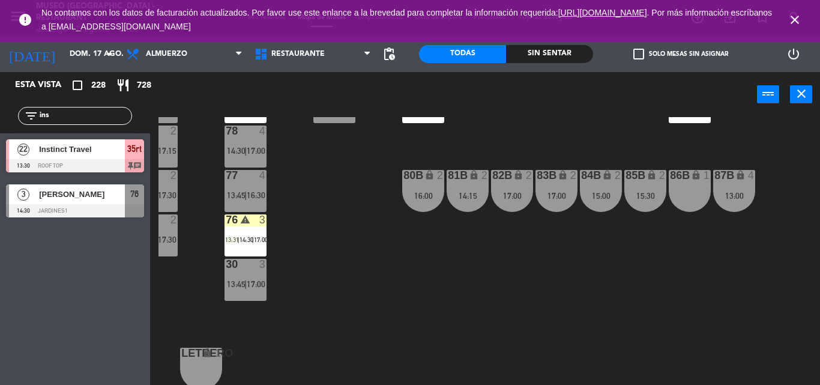
type input "ins"
click at [325, 213] on div "44 5 12:45 | 17:15 49 2 13:00 | 17:30 54 5 13:29 64 2 14:15 | 17:30 48 7 13:15 …" at bounding box center [488, 251] width 661 height 268
click at [344, 217] on div "44 5 12:45 | 17:15 49 2 13:00 | 17:30 54 5 13:29 64 2 14:15 | 17:30 48 7 13:15 …" at bounding box center [488, 251] width 661 height 268
drag, startPoint x: 95, startPoint y: 117, endPoint x: 0, endPoint y: 76, distance: 104.0
click at [0, 76] on div "Esta vista crop_square 228 restaurant 728 filter_list ins 22 Instinct Travel 13…" at bounding box center [75, 147] width 150 height 151
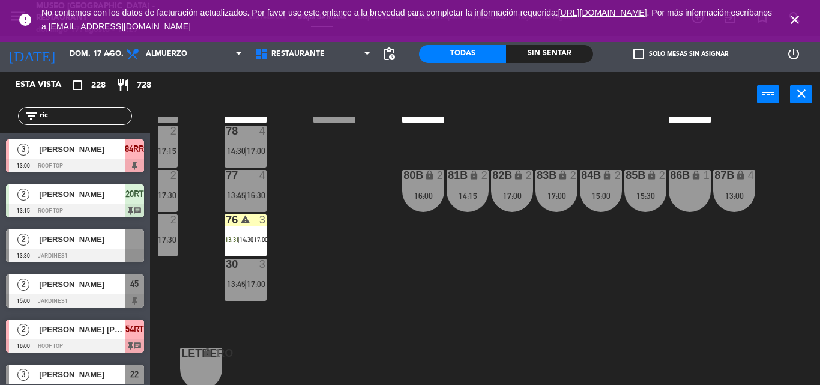
type input "ric"
click at [353, 195] on div "44 5 12:45 | 17:15 49 2 13:00 | 17:30 54 5 13:29 64 2 14:15 | 17:30 48 7 13:15 …" at bounding box center [488, 251] width 661 height 268
click at [385, 271] on div "44 5 12:45 | 17:15 49 2 13:00 | 17:30 54 5 13:29 64 2 14:15 | 17:30 48 7 13:15 …" at bounding box center [488, 251] width 661 height 268
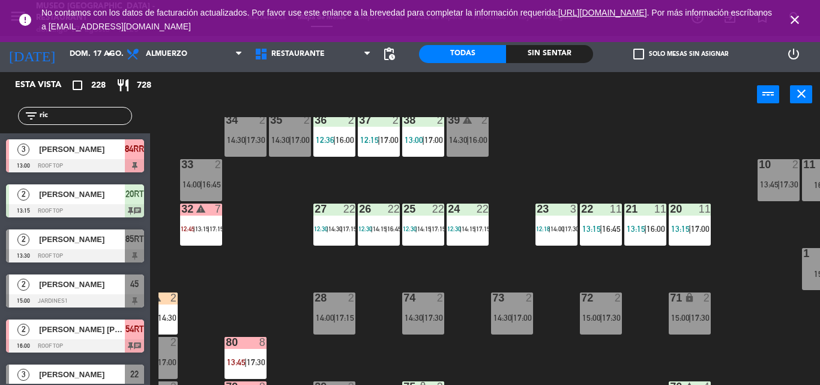
scroll to position [289, 25]
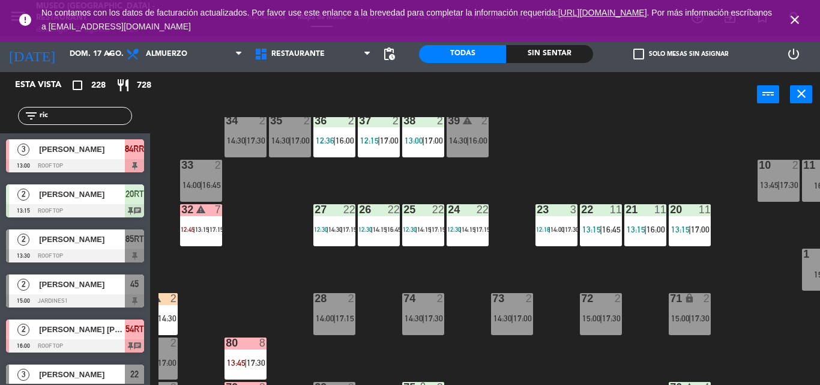
click at [550, 238] on div "23 3 12:18 | 14:00 | 17:30" at bounding box center [556, 225] width 42 height 42
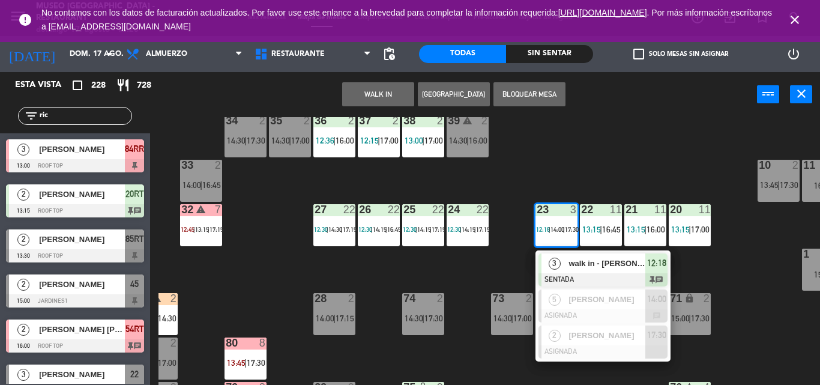
click at [556, 265] on span "3" at bounding box center [554, 263] width 12 height 12
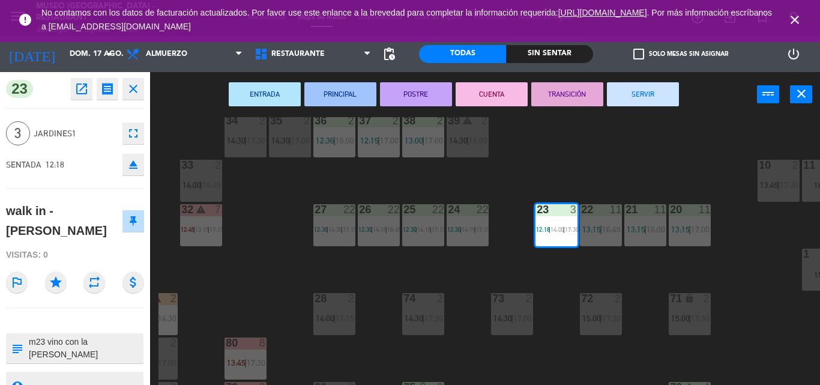
click at [554, 177] on div "44 5 12:45 | 17:15 49 2 13:00 | 17:30 54 5 13:29 64 2 14:15 | 17:30 48 7 13:15 …" at bounding box center [488, 251] width 661 height 268
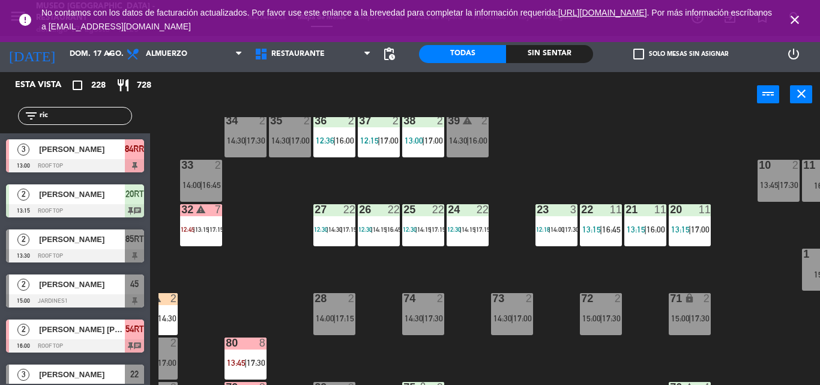
click at [617, 237] on div "22 11 13:15 | 16:45" at bounding box center [601, 225] width 42 height 42
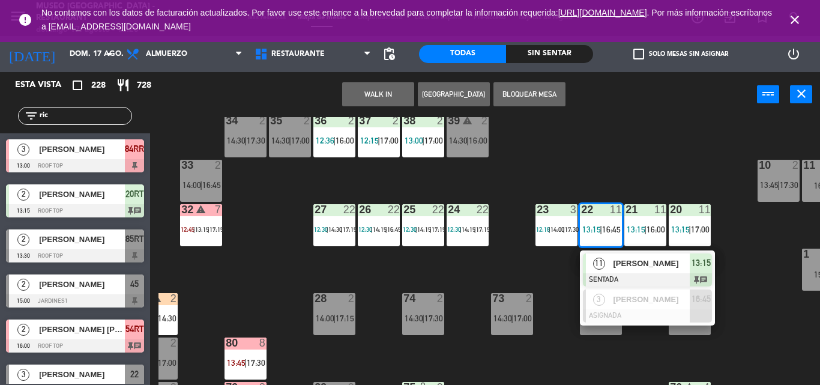
click at [634, 274] on div at bounding box center [647, 279] width 129 height 13
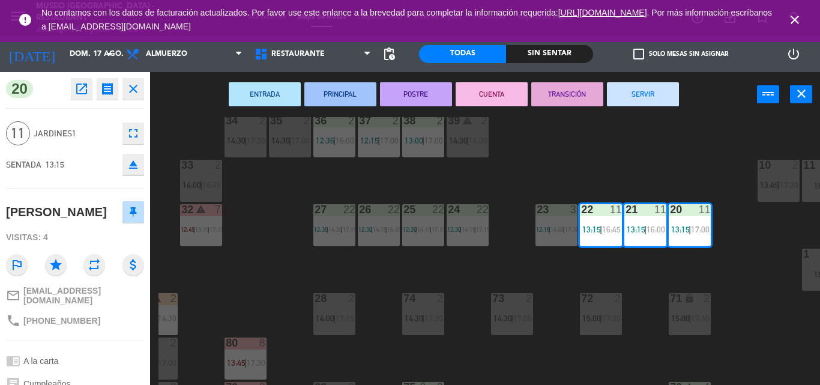
click at [584, 175] on div "44 5 12:45 | 17:15 49 2 13:00 | 17:30 54 5 13:29 64 2 14:15 | 17:30 48 7 13:15 …" at bounding box center [488, 251] width 661 height 268
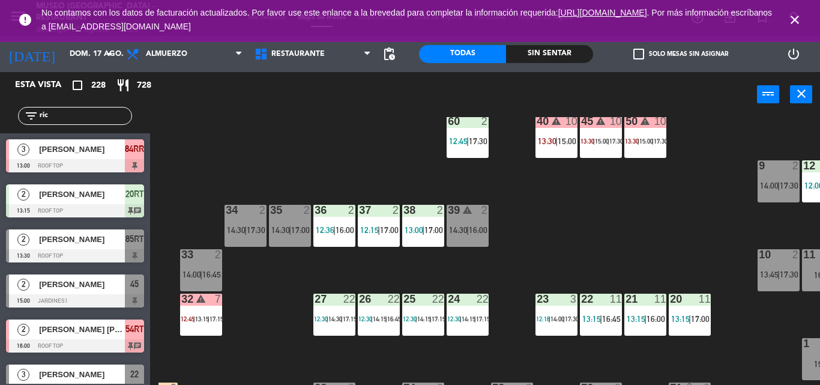
scroll to position [199, 25]
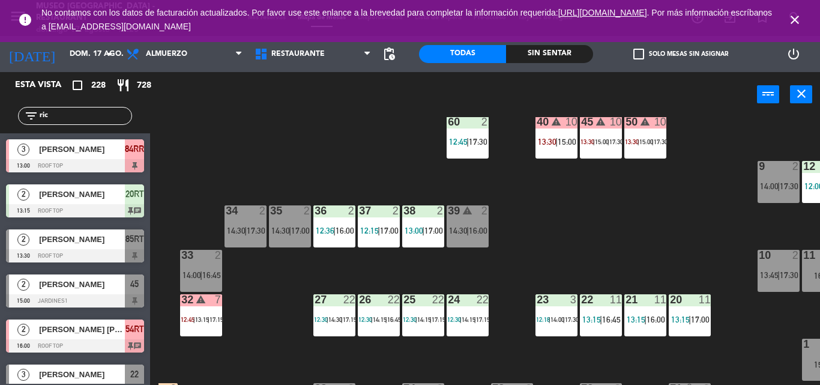
click at [584, 150] on div "45 warning 10 13:30 | 15:00 | 17:30" at bounding box center [601, 137] width 42 height 42
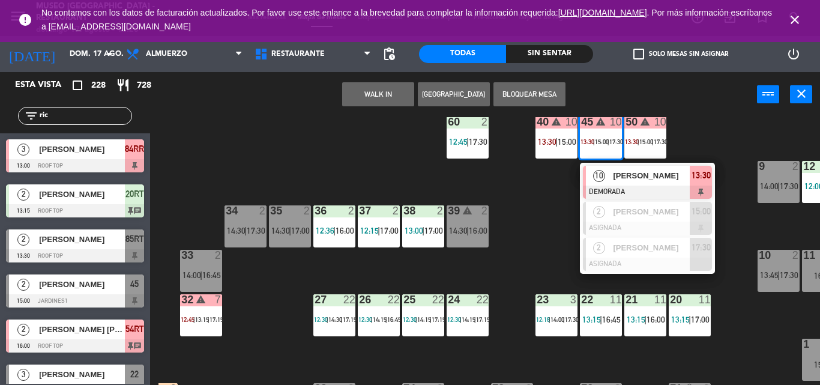
click at [596, 182] on span "10" at bounding box center [599, 176] width 12 height 12
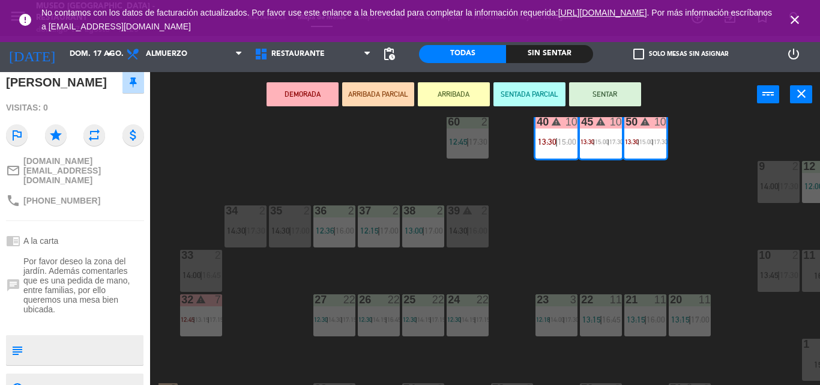
scroll to position [139, 0]
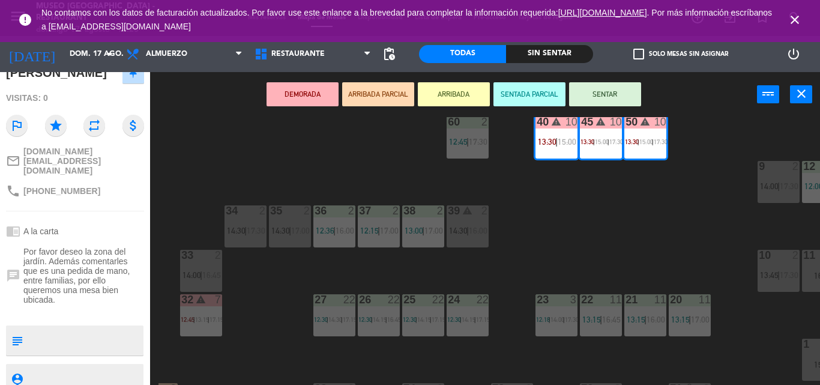
click at [471, 229] on span "16:00" at bounding box center [478, 231] width 19 height 10
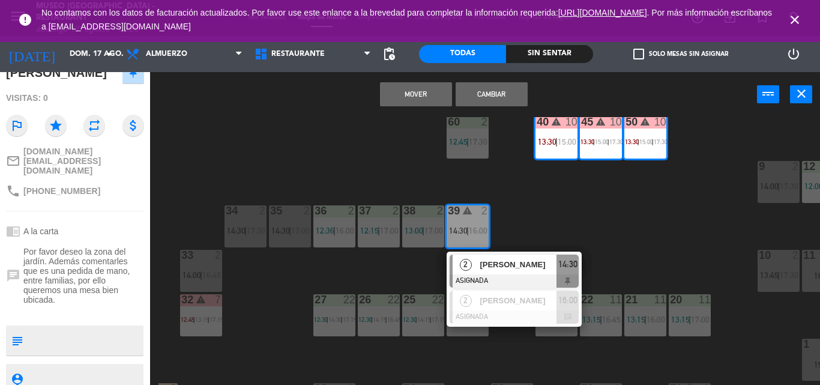
click at [528, 202] on div "44 5 12:45 | 17:15 49 2 13:00 | 17:30 54 5 13:29 64 2 14:15 | 17:30 48 7 13:15 …" at bounding box center [488, 251] width 661 height 268
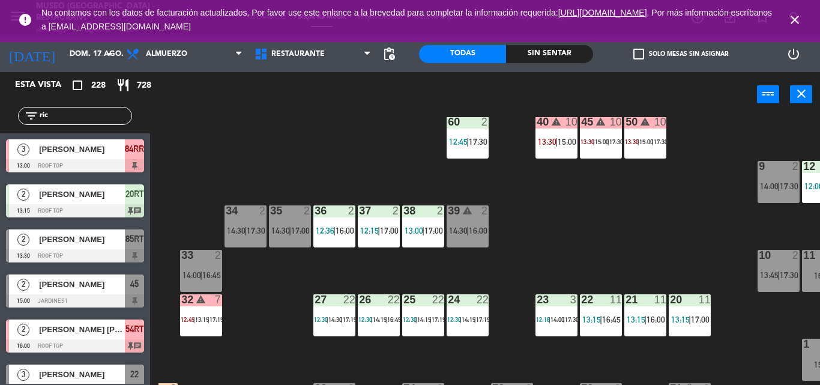
click at [550, 147] on div "40 warning 10 13:30 | 15:00" at bounding box center [556, 137] width 42 height 42
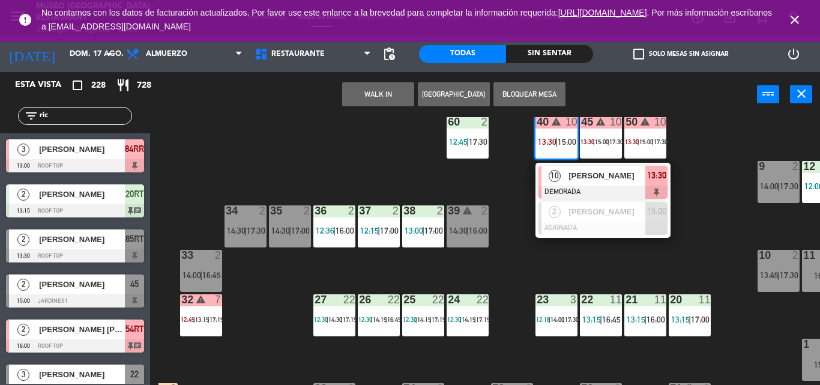
click at [558, 179] on span "10" at bounding box center [554, 176] width 12 height 12
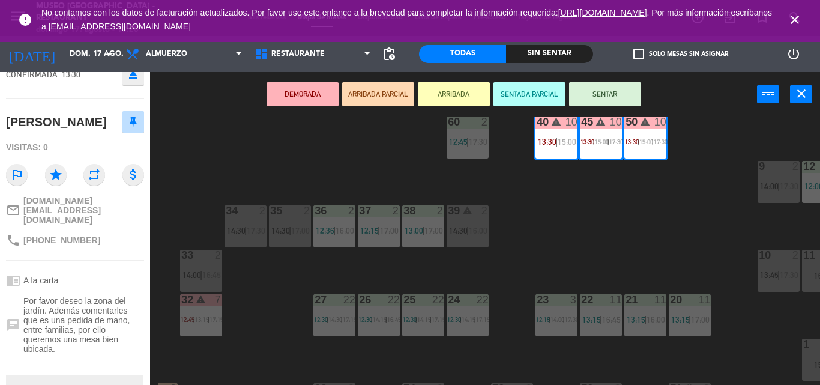
scroll to position [102, 0]
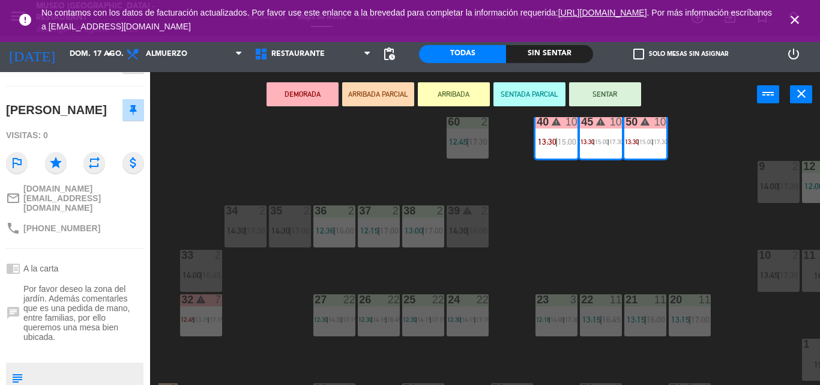
click at [355, 176] on div "44 5 12:45 | 17:15 49 2 13:00 | 17:30 54 5 13:29 64 2 14:15 | 17:30 48 7 13:15 …" at bounding box center [488, 251] width 661 height 268
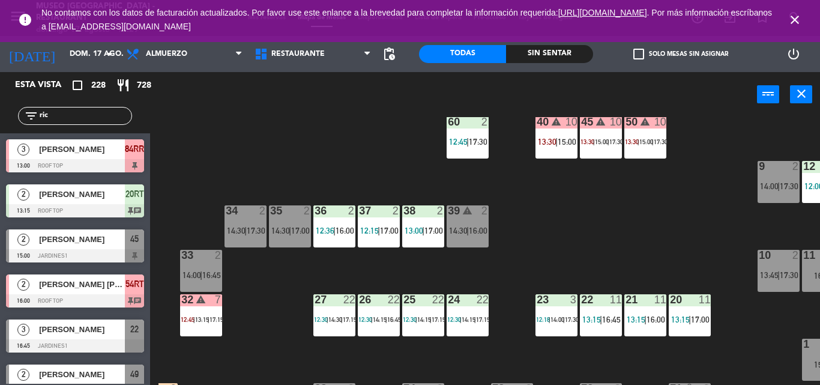
click at [593, 140] on span "13:30" at bounding box center [587, 141] width 14 height 7
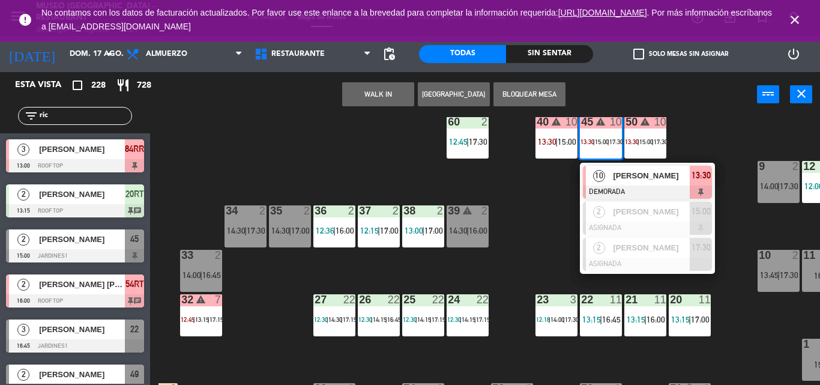
click at [606, 181] on div "10" at bounding box center [599, 176] width 26 height 20
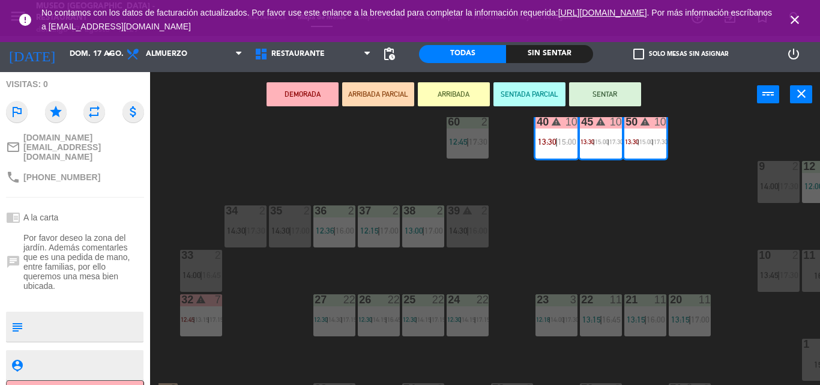
scroll to position [167, 0]
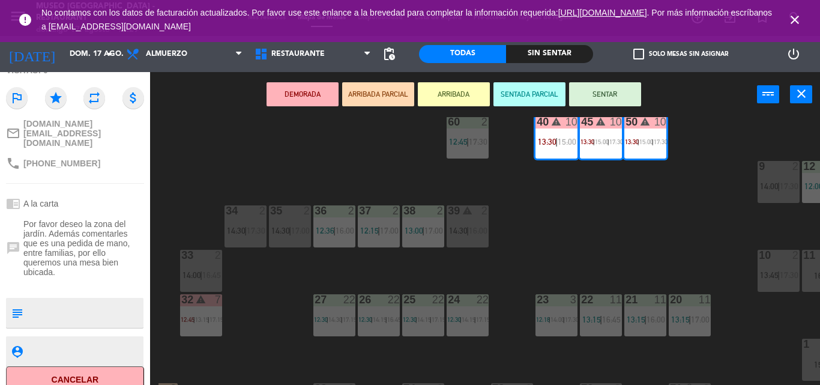
click at [273, 173] on div "44 5 12:45 | 17:15 49 2 13:00 | 17:30 54 5 13:29 64 2 14:15 | 17:30 48 7 13:15 …" at bounding box center [488, 251] width 661 height 268
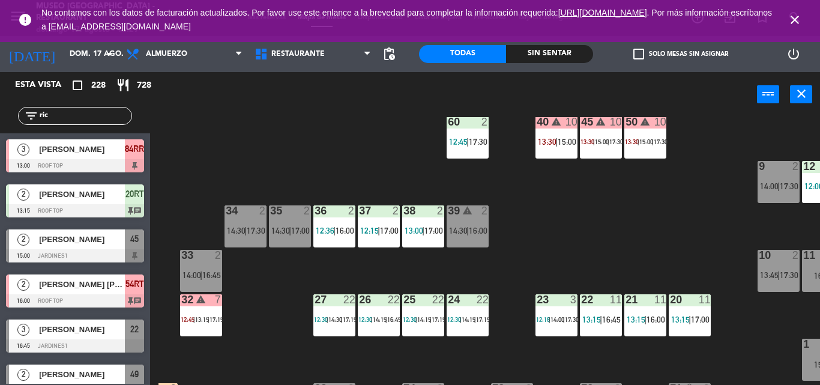
click at [798, 22] on icon "close" at bounding box center [794, 20] width 14 height 14
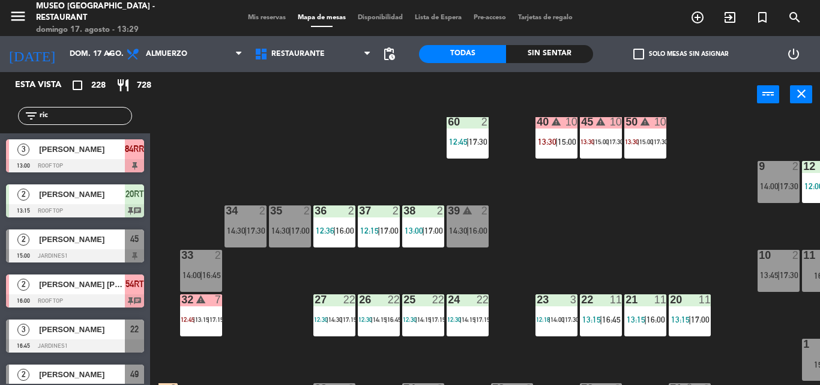
click at [692, 201] on div "44 5 12:45 | 17:15 49 2 13:00 | 17:30 54 5 13:29 64 2 14:15 | 17:30 48 7 13:15 …" at bounding box center [488, 251] width 661 height 268
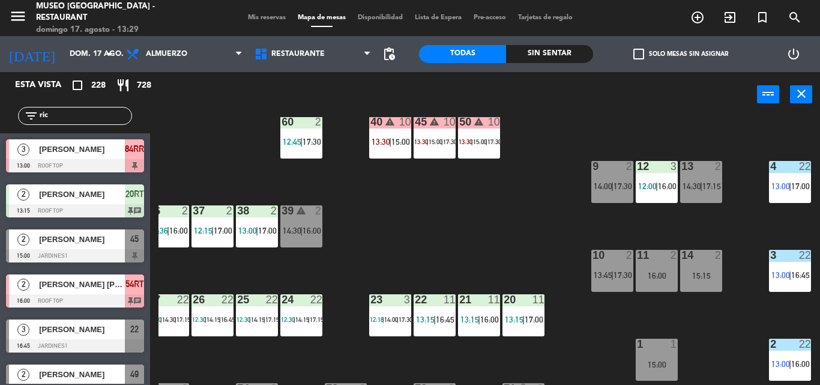
click at [656, 197] on div "12 3 12:00 | 16:00" at bounding box center [656, 182] width 42 height 42
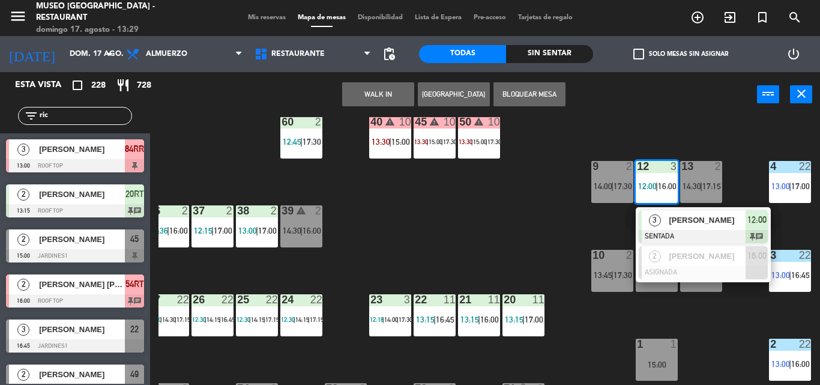
click at [660, 215] on div "3" at bounding box center [654, 220] width 26 height 20
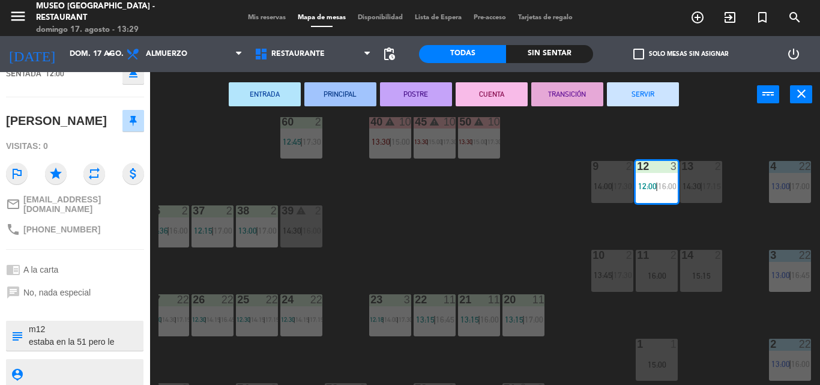
scroll to position [97, 0]
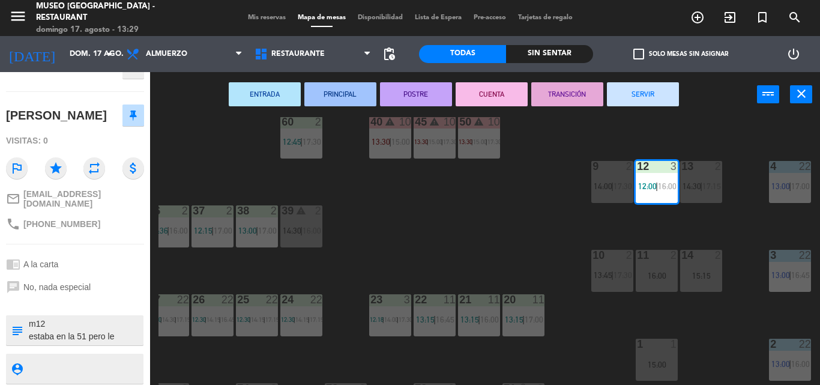
click at [406, 246] on div "44 5 12:45 | 17:15 49 2 13:00 | 17:30 54 5 13:29 64 2 14:15 | 17:30 48 7 13:15 …" at bounding box center [488, 251] width 661 height 268
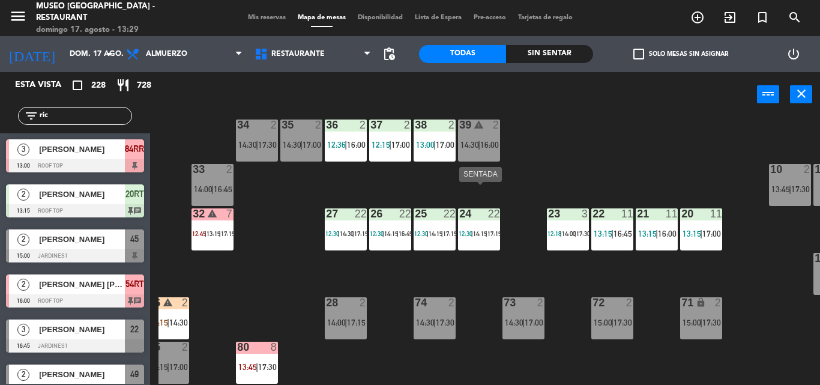
scroll to position [309, 13]
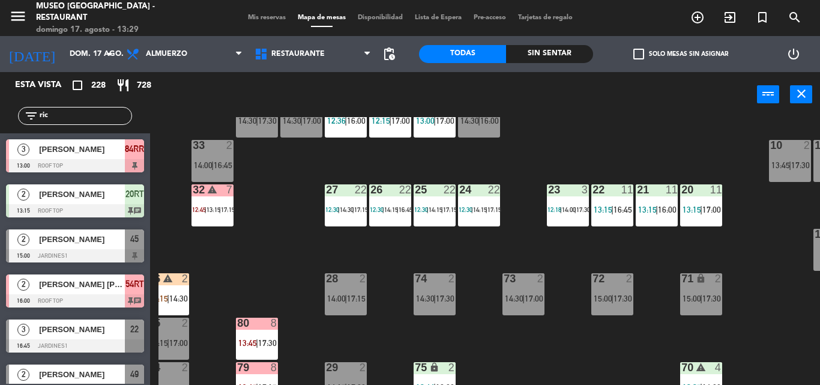
click at [227, 217] on div "32 warning 7 12:45 | 13:15 | 17:15" at bounding box center [212, 205] width 42 height 42
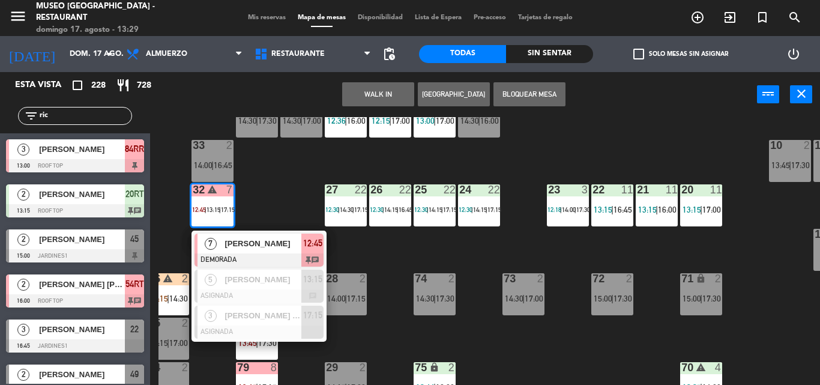
click at [236, 239] on span "[PERSON_NAME]" at bounding box center [262, 243] width 77 height 13
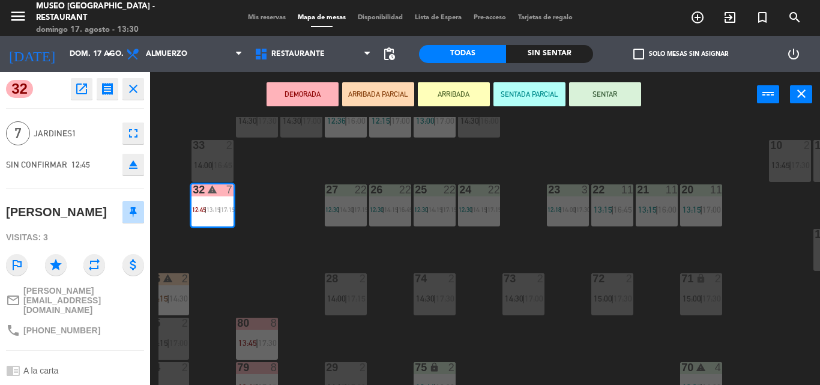
click at [77, 89] on icon "open_in_new" at bounding box center [81, 89] width 14 height 14
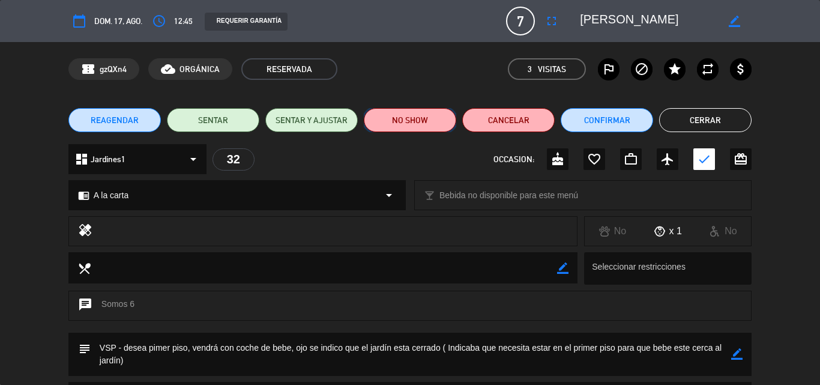
click at [432, 116] on button "NO SHOW" at bounding box center [410, 120] width 92 height 24
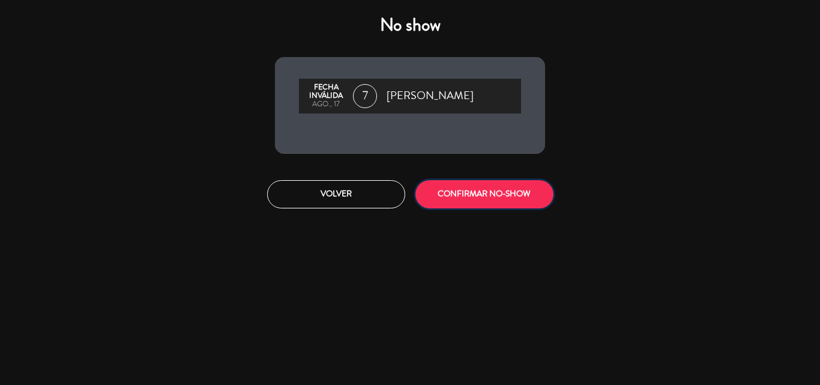
click at [476, 180] on button "CONFIRMAR NO-SHOW" at bounding box center [484, 194] width 138 height 28
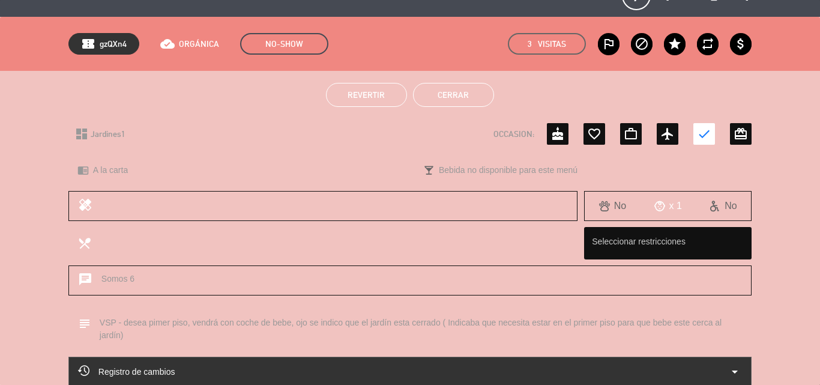
scroll to position [26, 0]
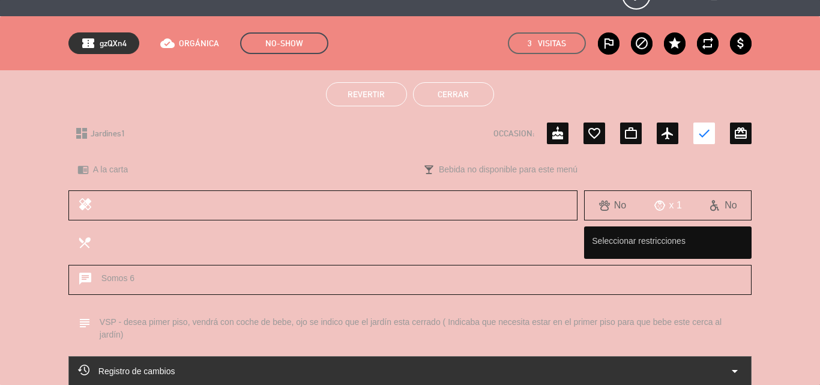
click at [438, 95] on button "Cerrar" at bounding box center [453, 94] width 81 height 24
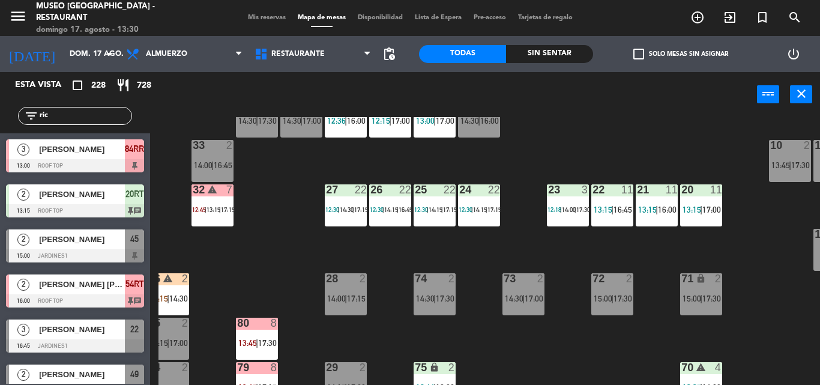
click at [231, 242] on div "44 5 12:45 | 17:15 49 2 13:00 | 17:30 54 5 13:29 64 2 14:15 | 17:30 48 7 13:15 …" at bounding box center [488, 251] width 661 height 268
